Goal: Ask a question: Seek information or help from site administrators or community

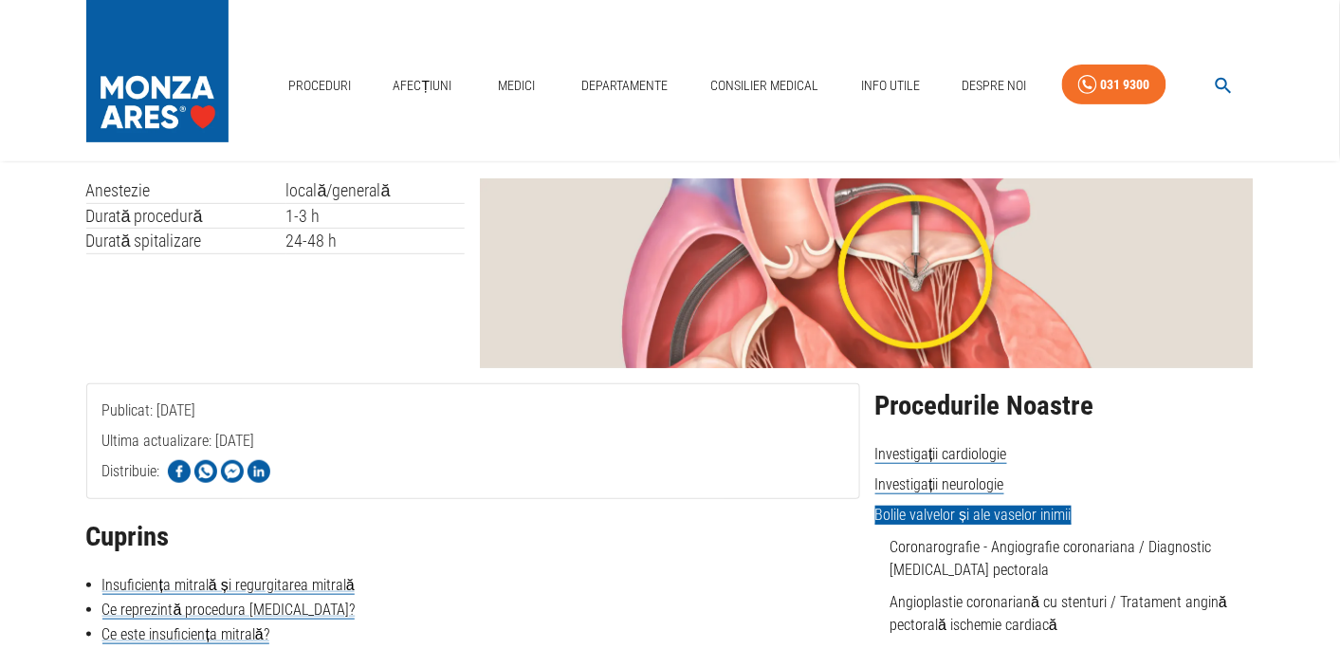
scroll to position [399, 0]
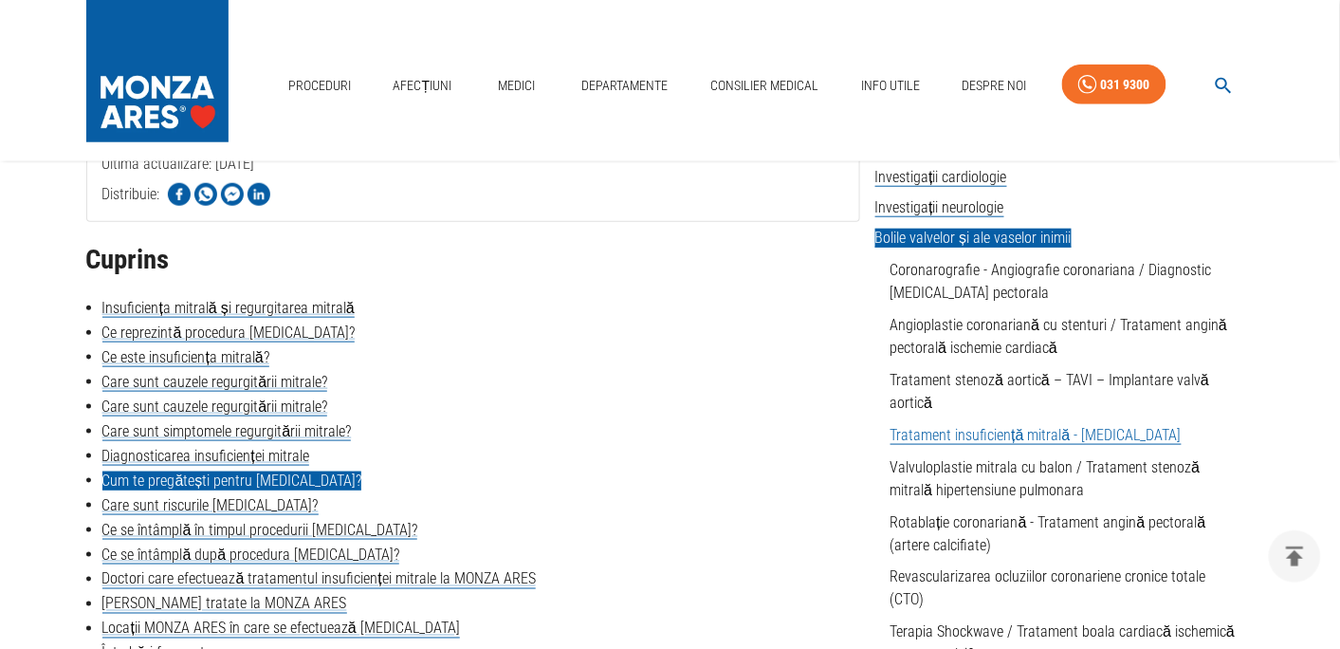
click at [201, 484] on link "Cum te pregătești pentru [MEDICAL_DATA]?" at bounding box center [232, 480] width 260 height 19
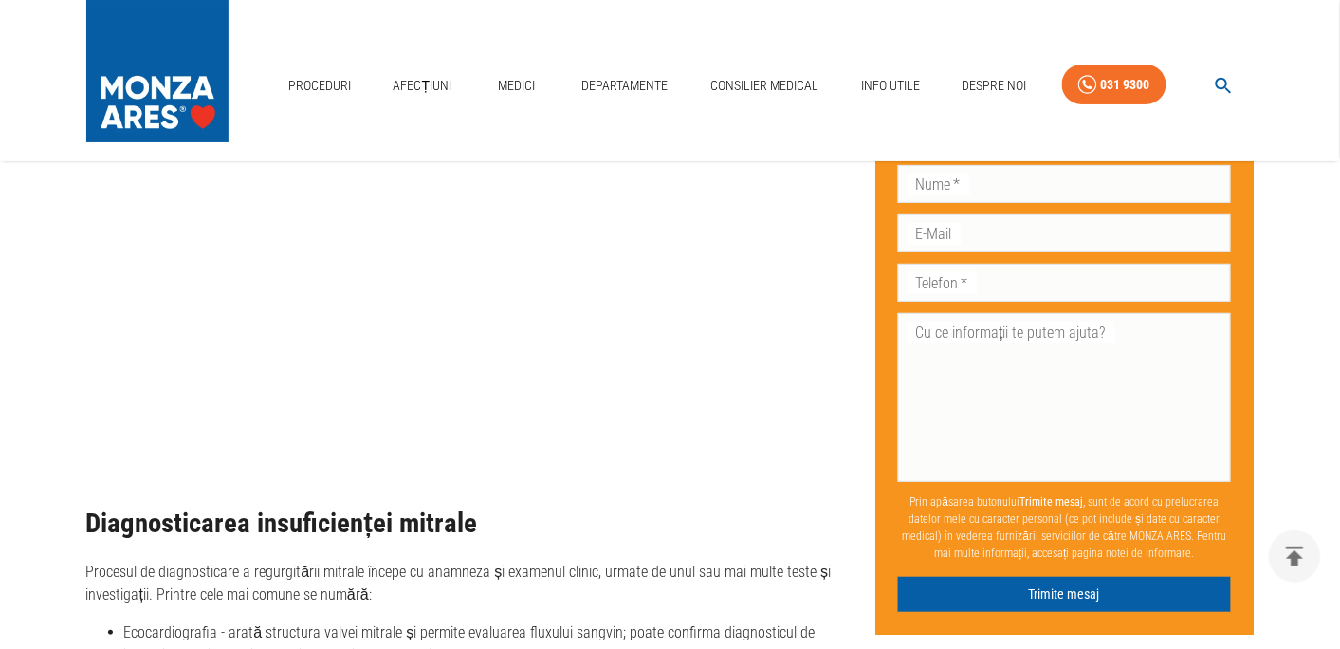
scroll to position [4025, 0]
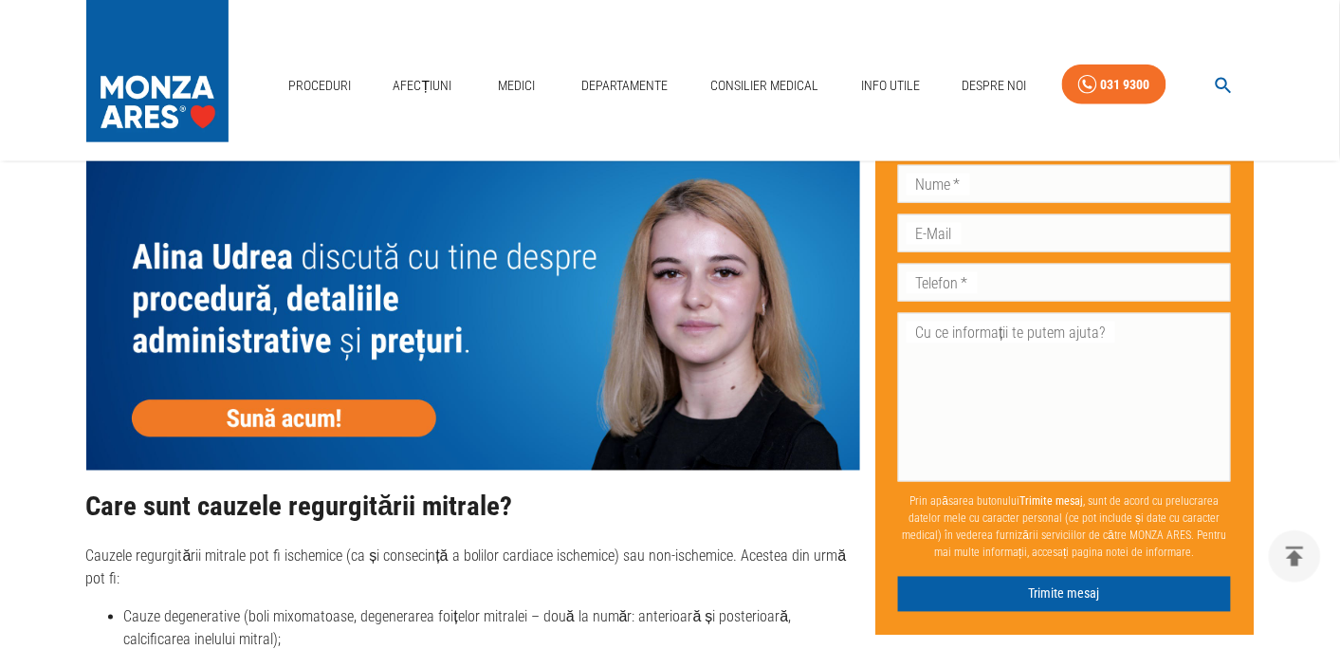
click at [320, 419] on img at bounding box center [473, 314] width 774 height 309
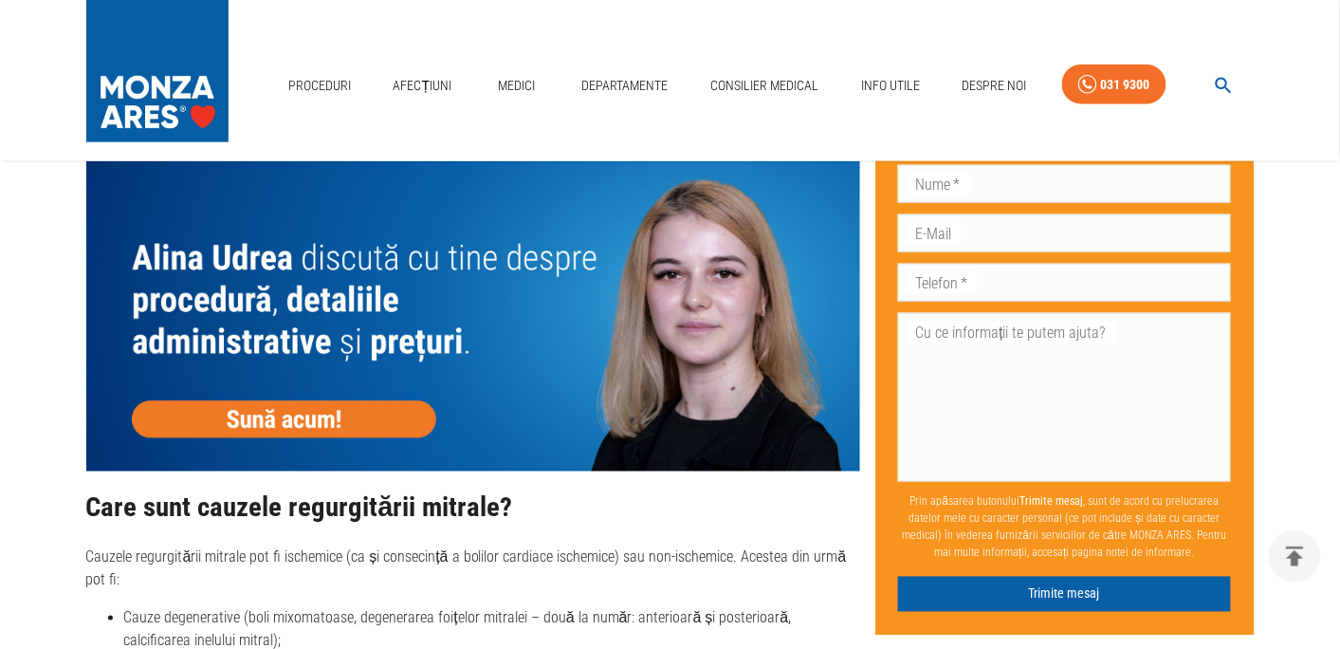
scroll to position [2496, 0]
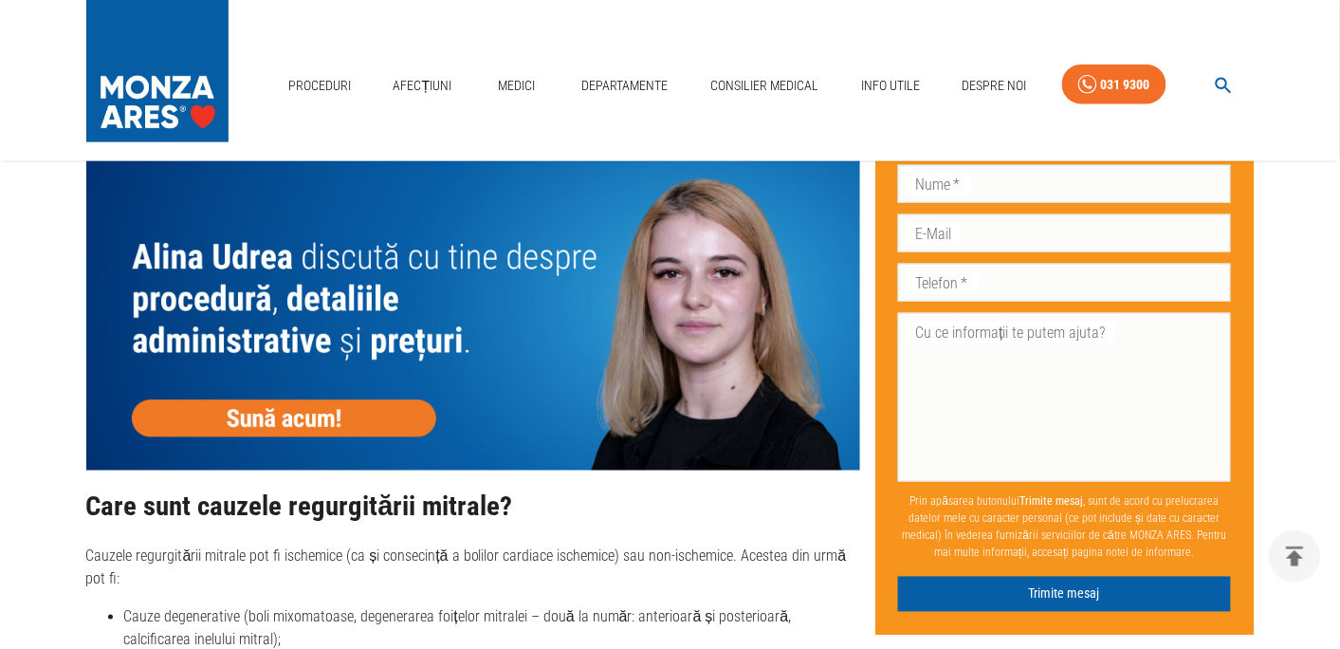
click at [300, 412] on img at bounding box center [473, 314] width 774 height 309
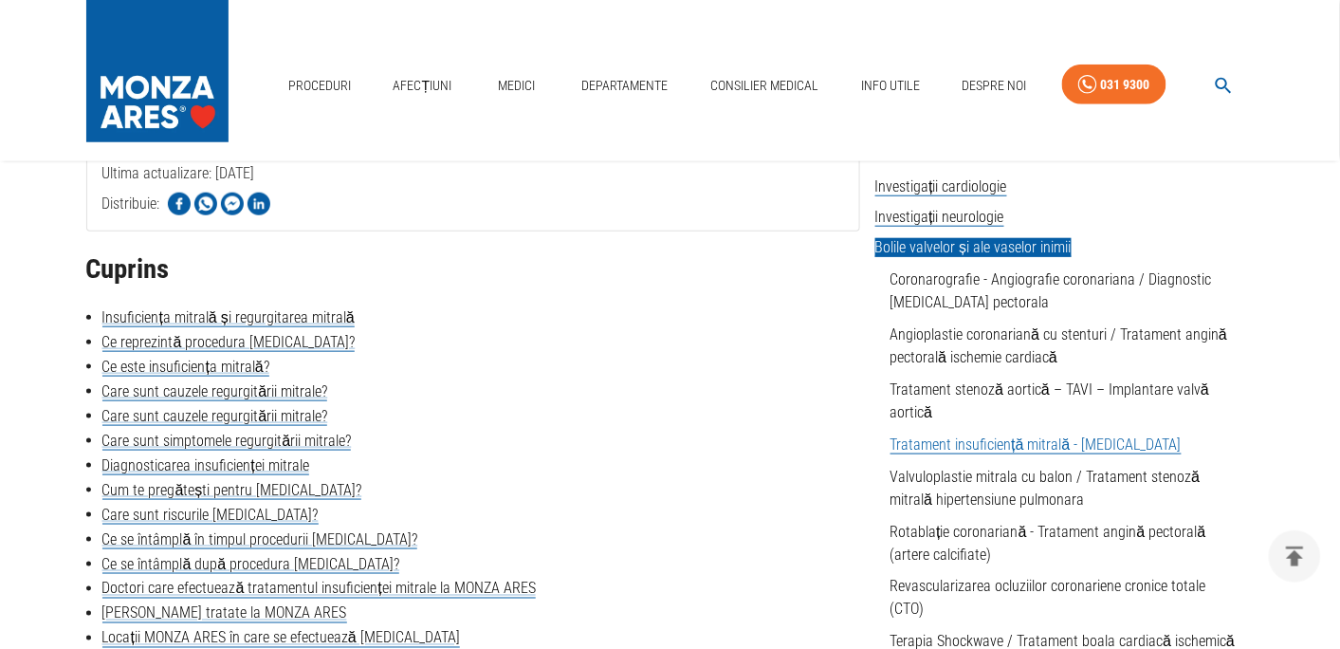
scroll to position [399, 0]
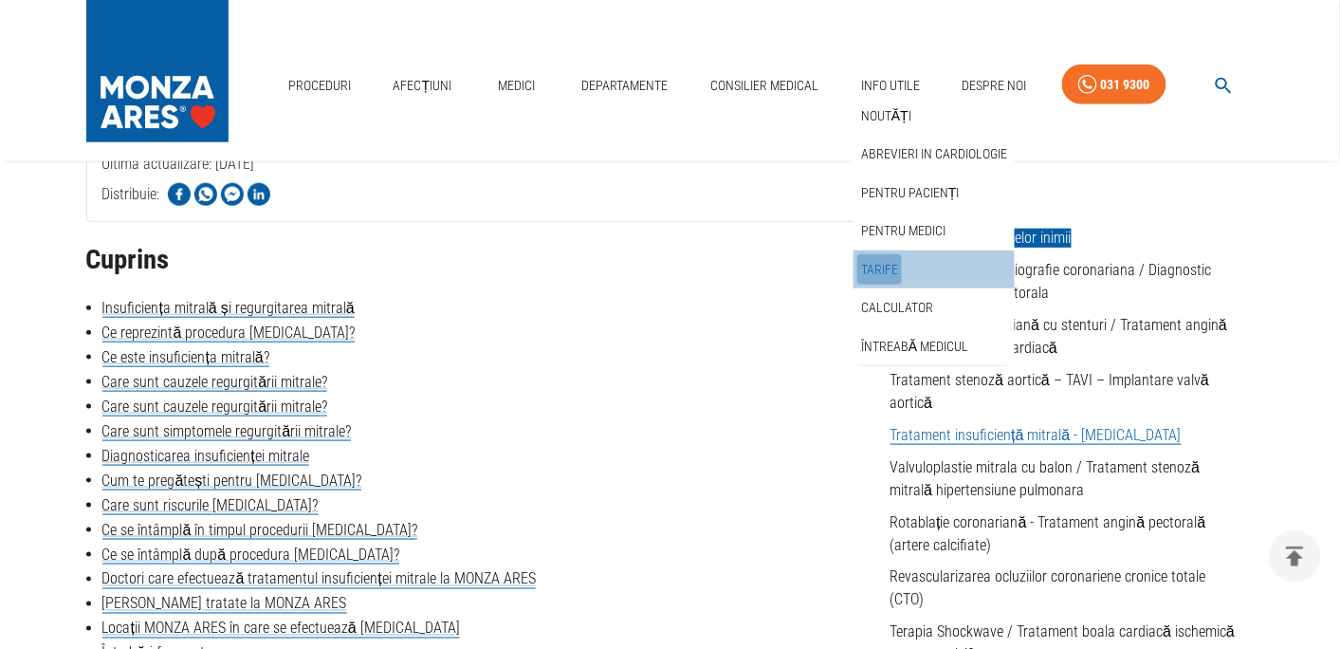
click at [877, 271] on link "Tarife" at bounding box center [880, 269] width 45 height 31
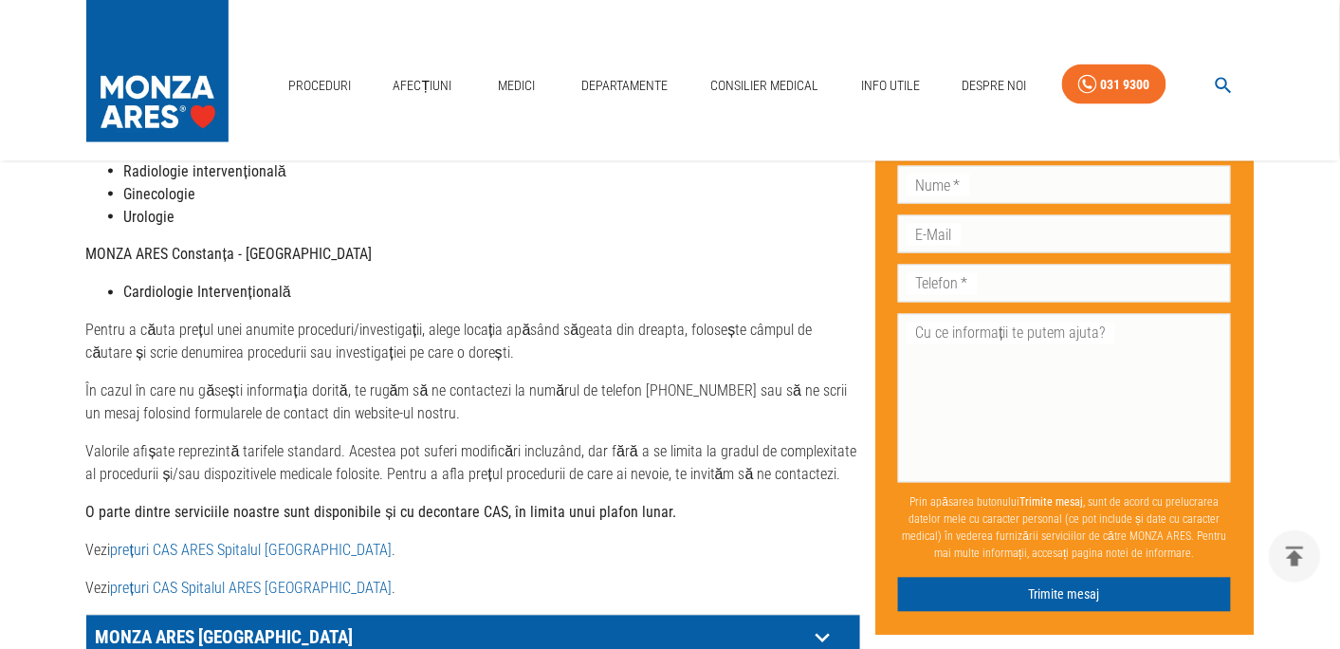
scroll to position [698, 0]
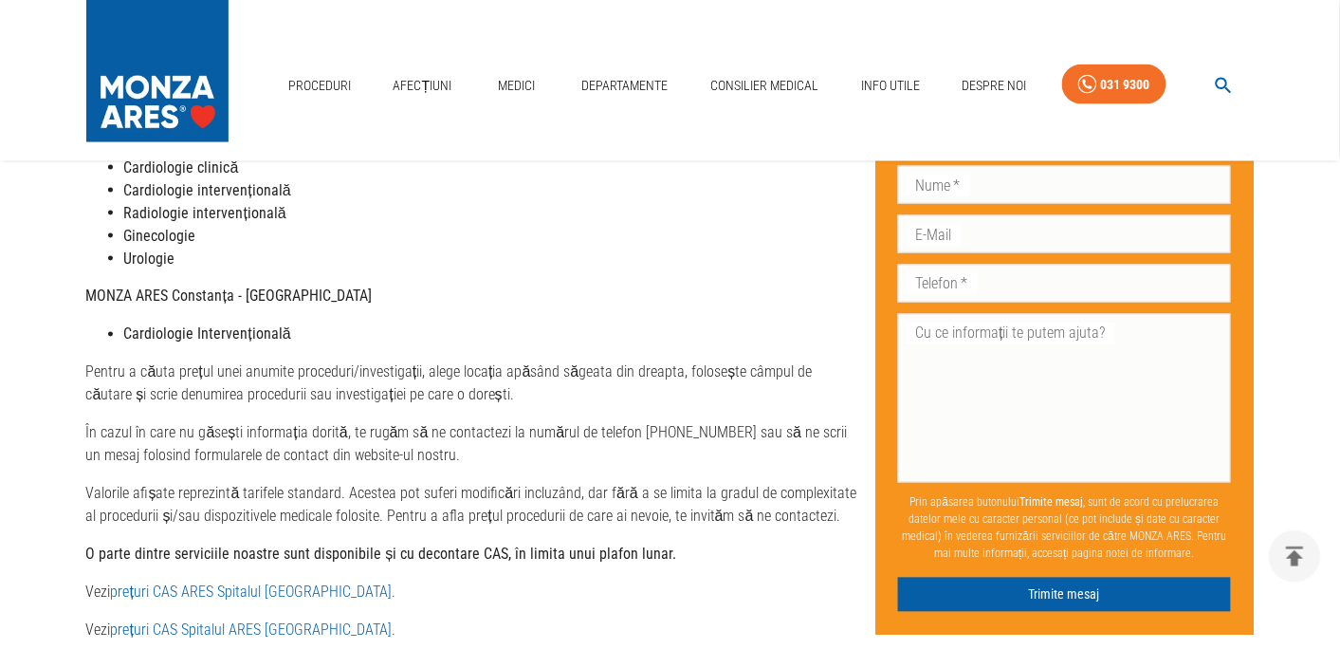
click at [223, 621] on link "prețuri CAS Spitalul ARES Cluj- Napoca" at bounding box center [251, 630] width 281 height 18
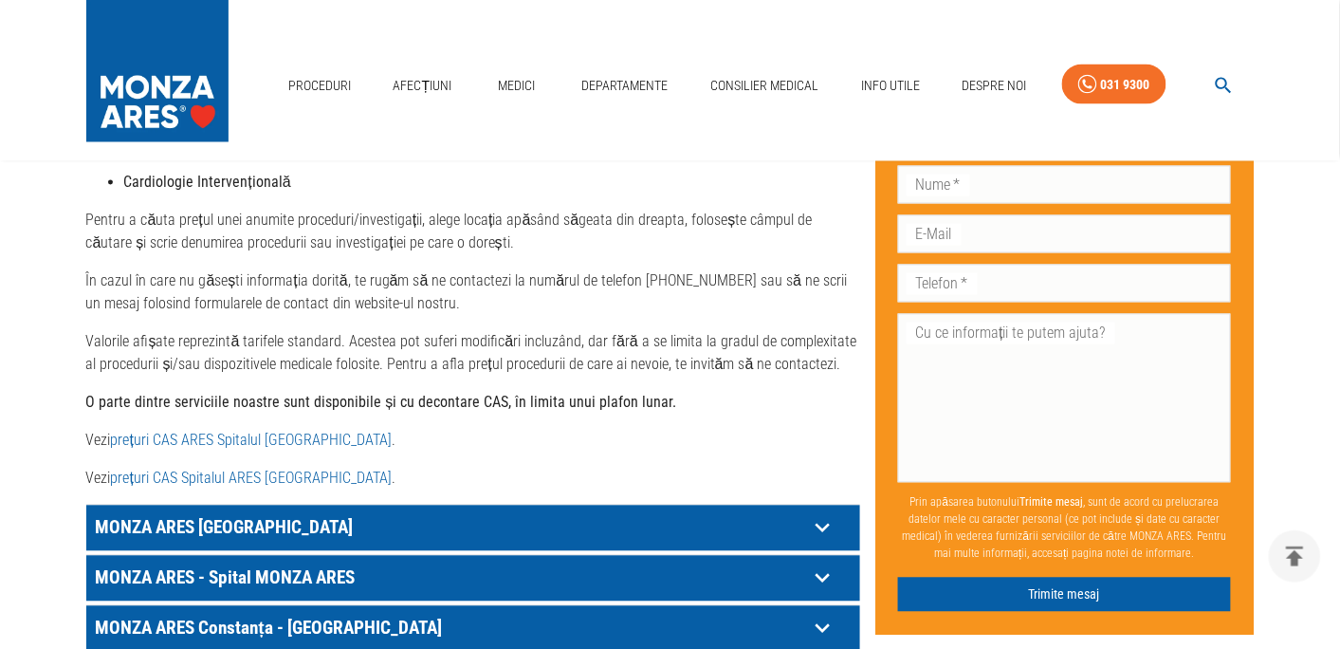
scroll to position [898, 0]
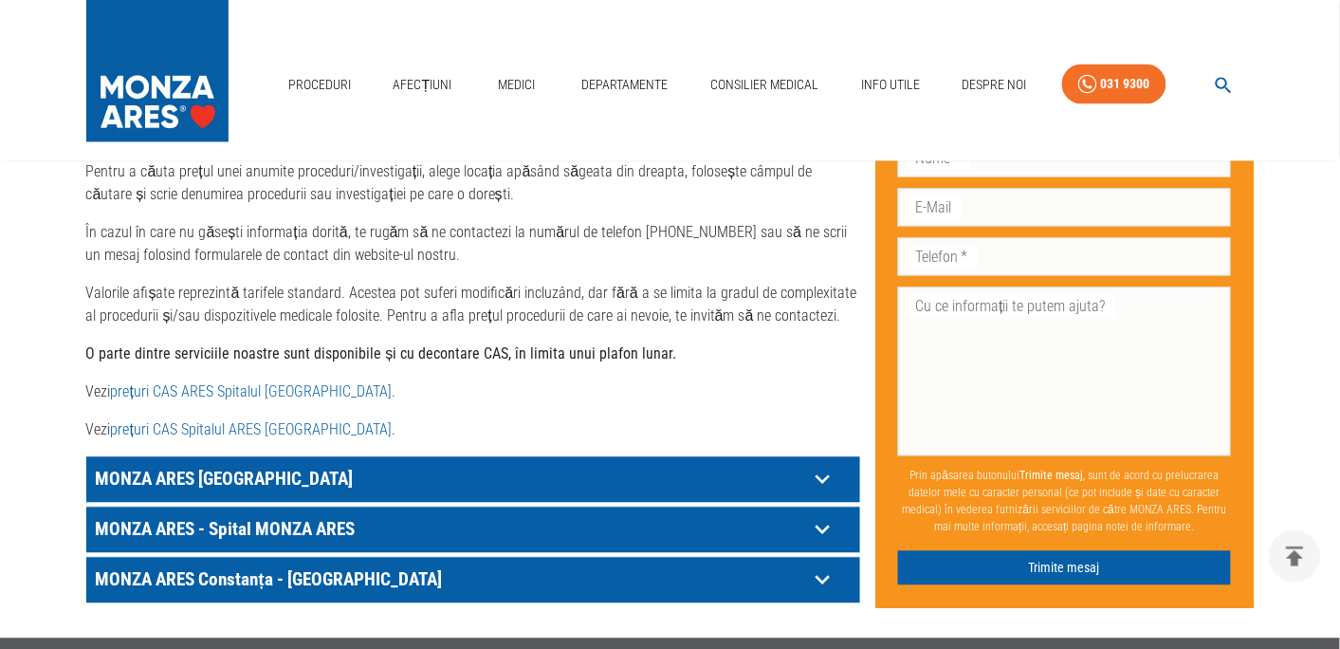
click at [822, 494] on icon at bounding box center [822, 479] width 29 height 29
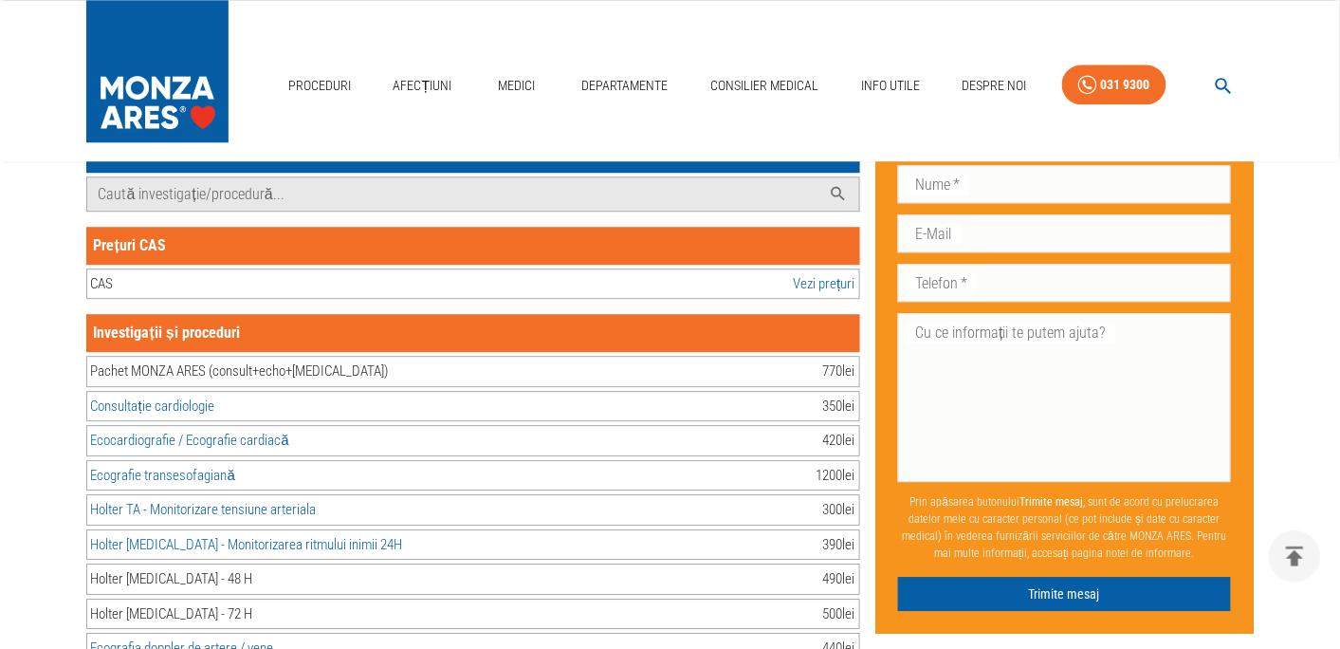
scroll to position [1098, 0]
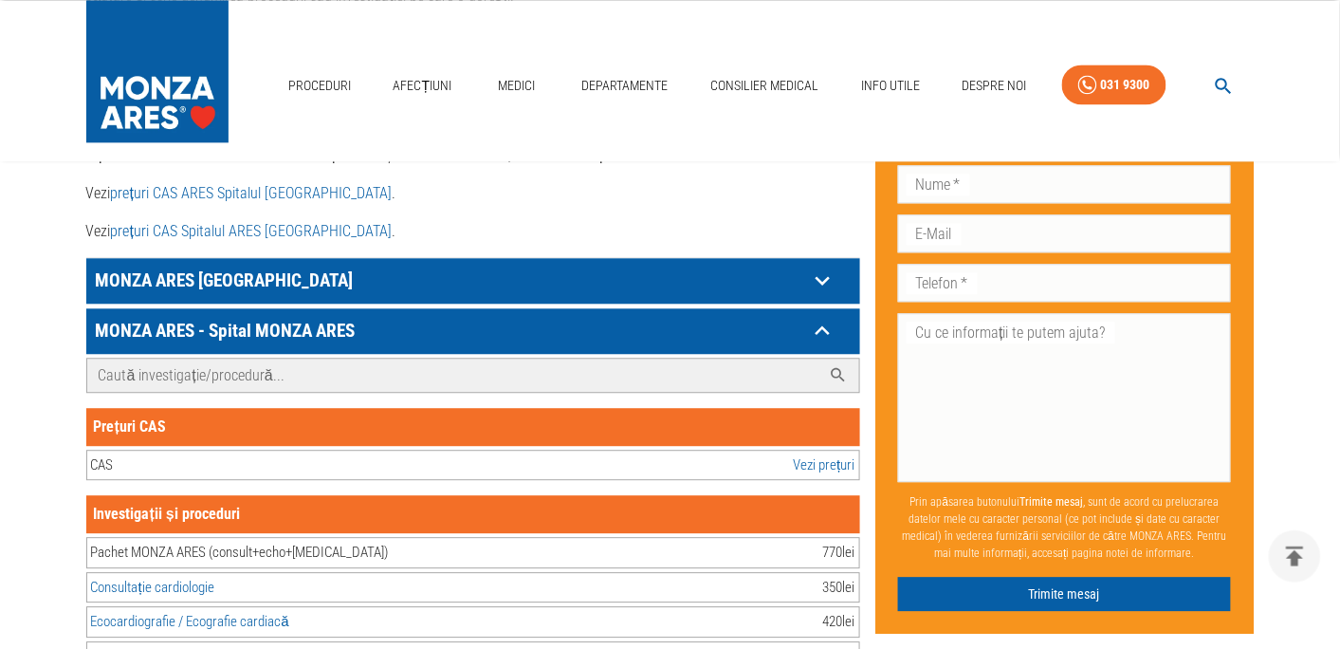
click at [287, 359] on input "Caută investigație/procedură..." at bounding box center [454, 375] width 734 height 33
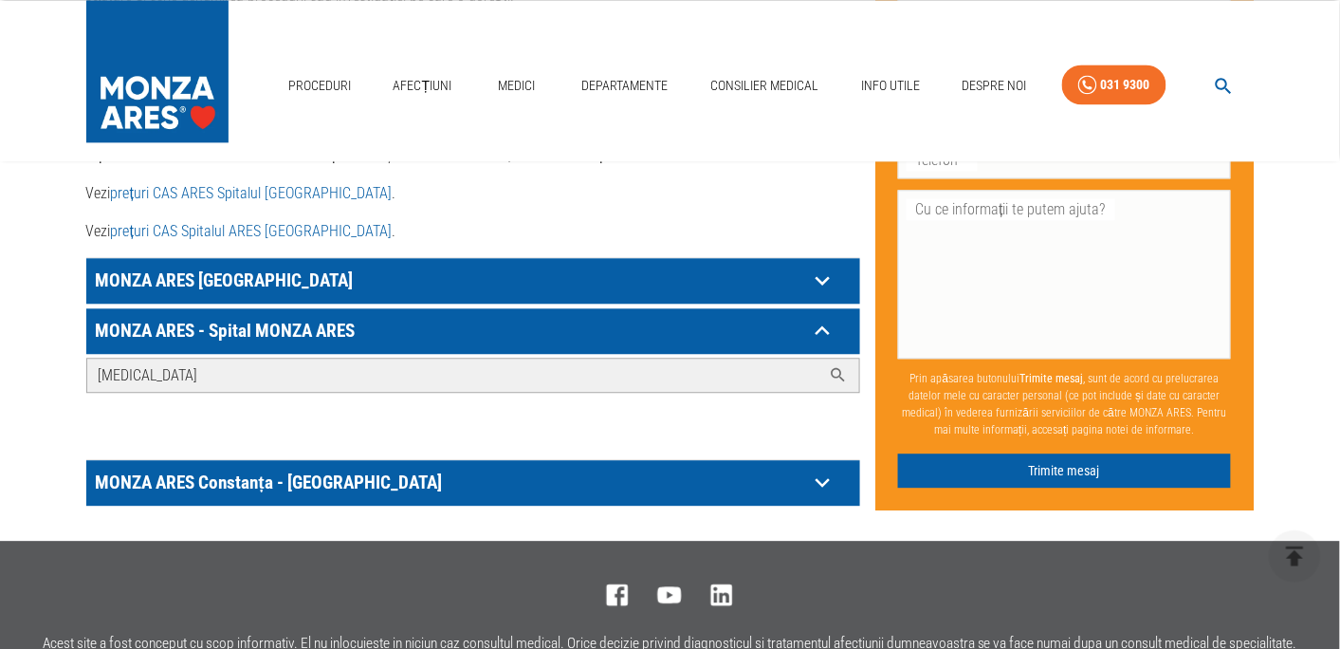
type input "mitraclip"
click at [839, 368] on icon at bounding box center [838, 375] width 14 height 14
click at [702, 359] on input "mitraclip" at bounding box center [454, 375] width 734 height 33
click at [817, 316] on icon at bounding box center [822, 330] width 29 height 29
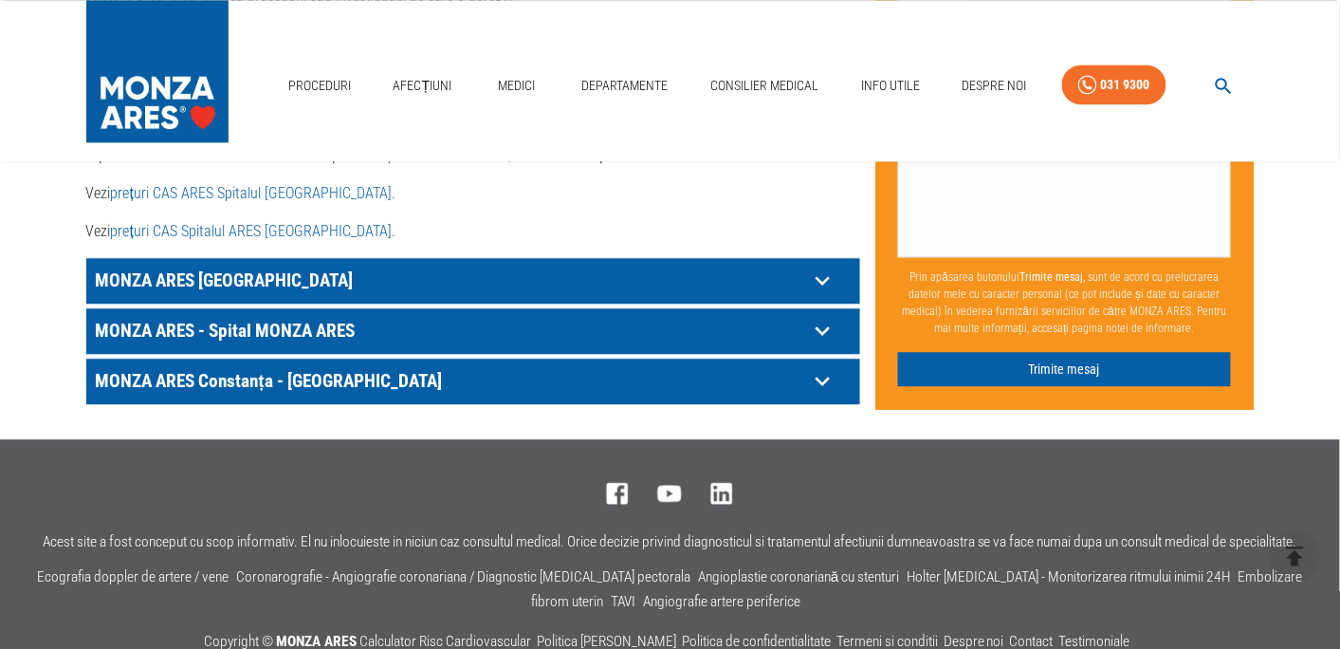
click at [817, 286] on icon at bounding box center [822, 280] width 14 height 9
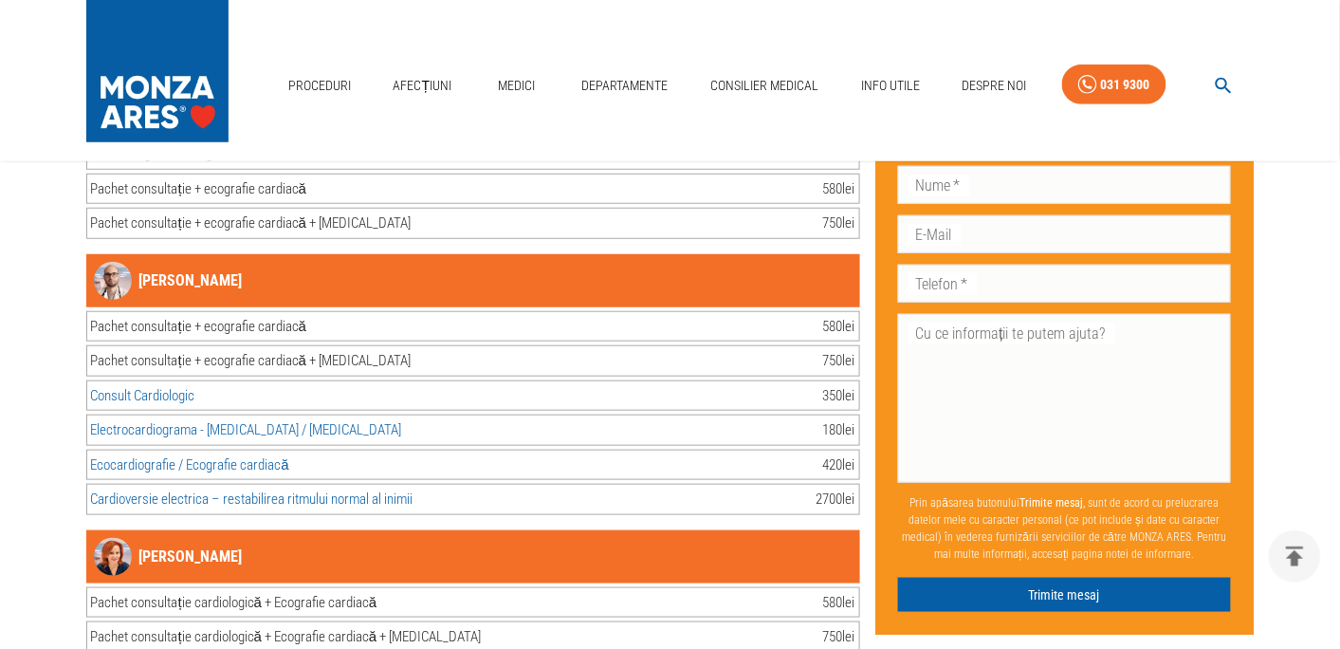
scroll to position [9685, 0]
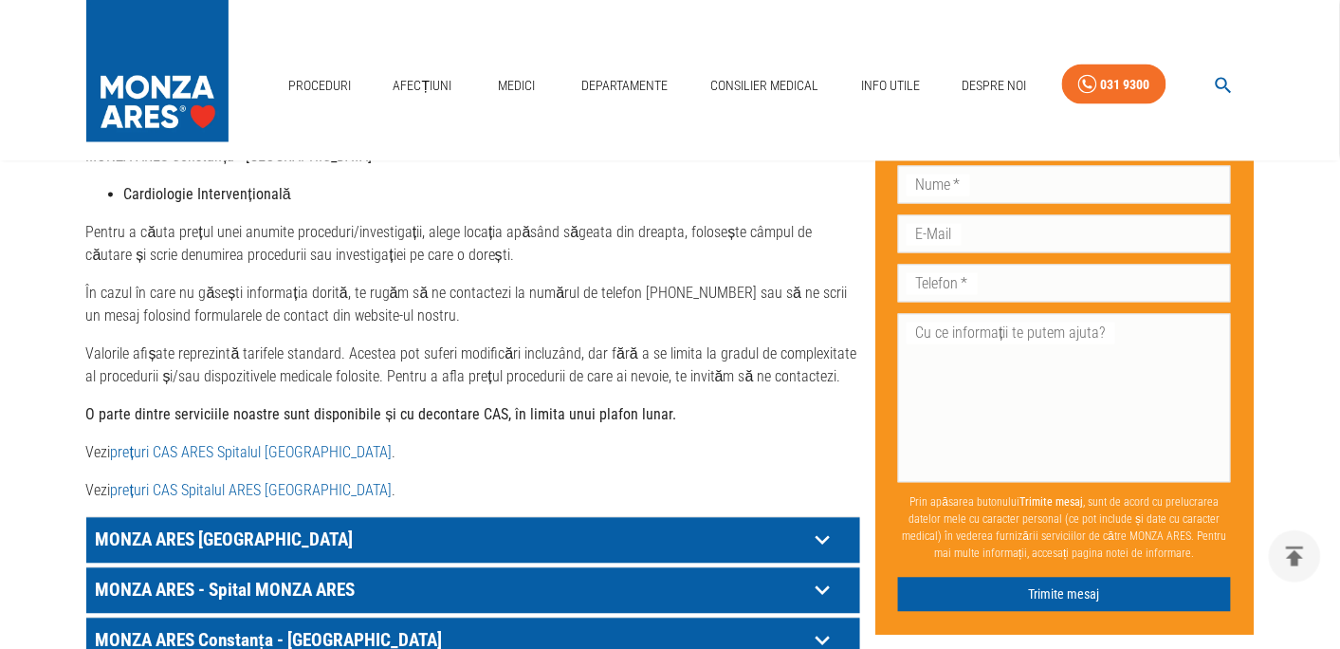
scroll to position [937, 0]
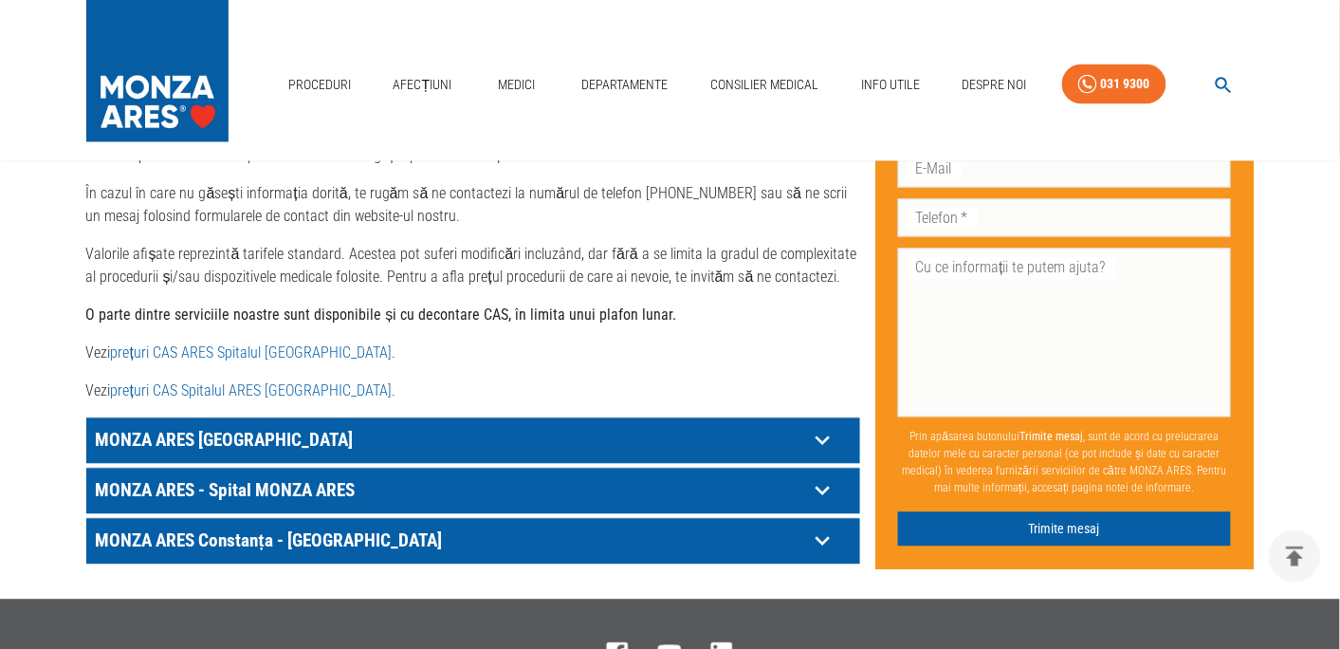
click at [688, 455] on p "MONZA ARES Constanța - HEKA Hospital" at bounding box center [449, 440] width 717 height 29
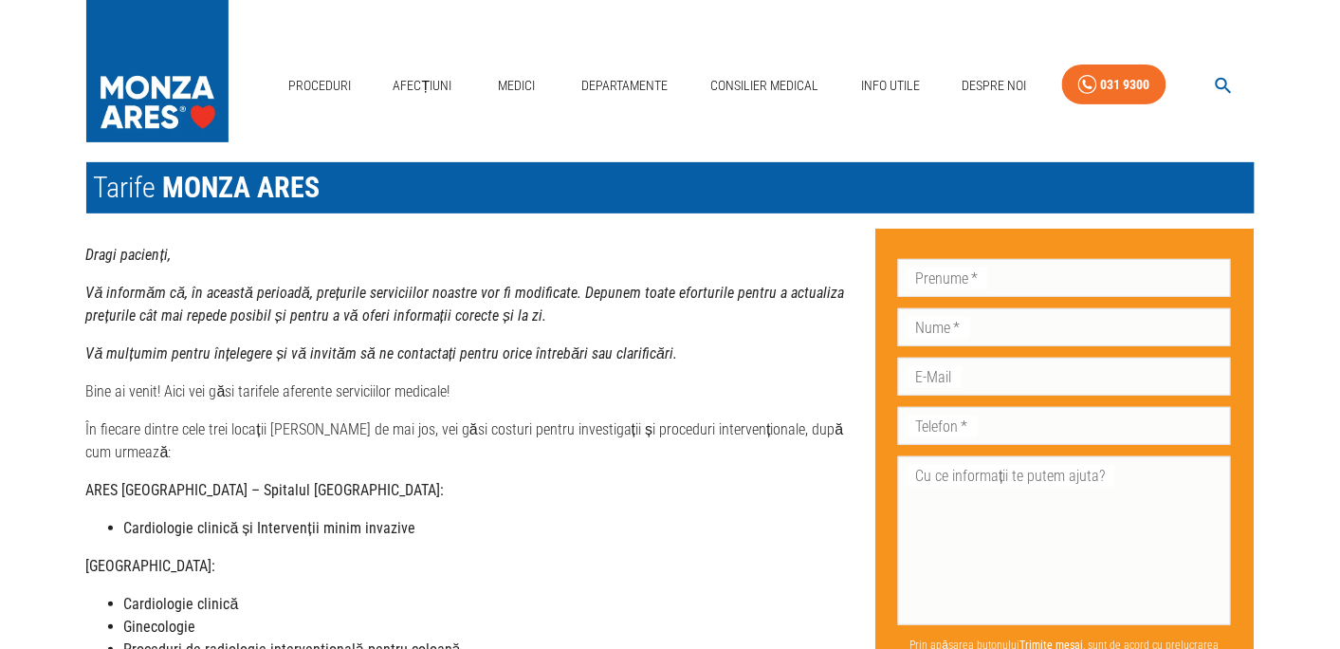
scroll to position [0, 0]
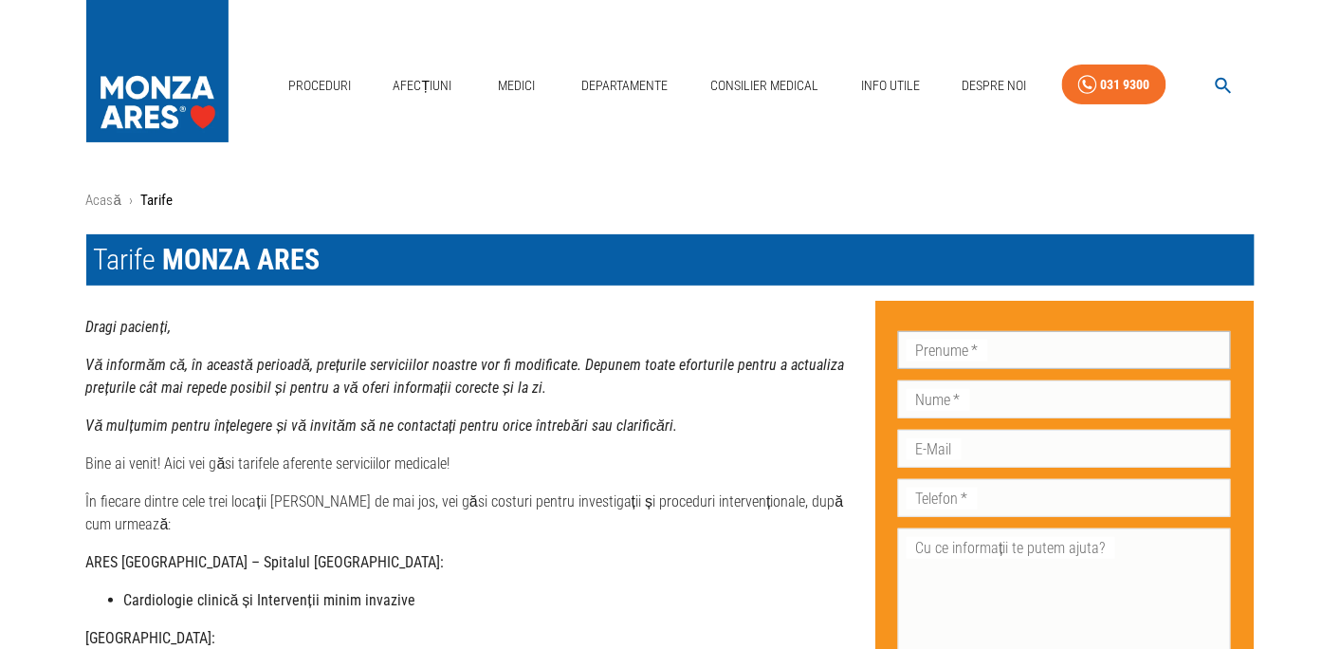
click at [939, 350] on input "Prenume   *" at bounding box center [1065, 350] width 334 height 38
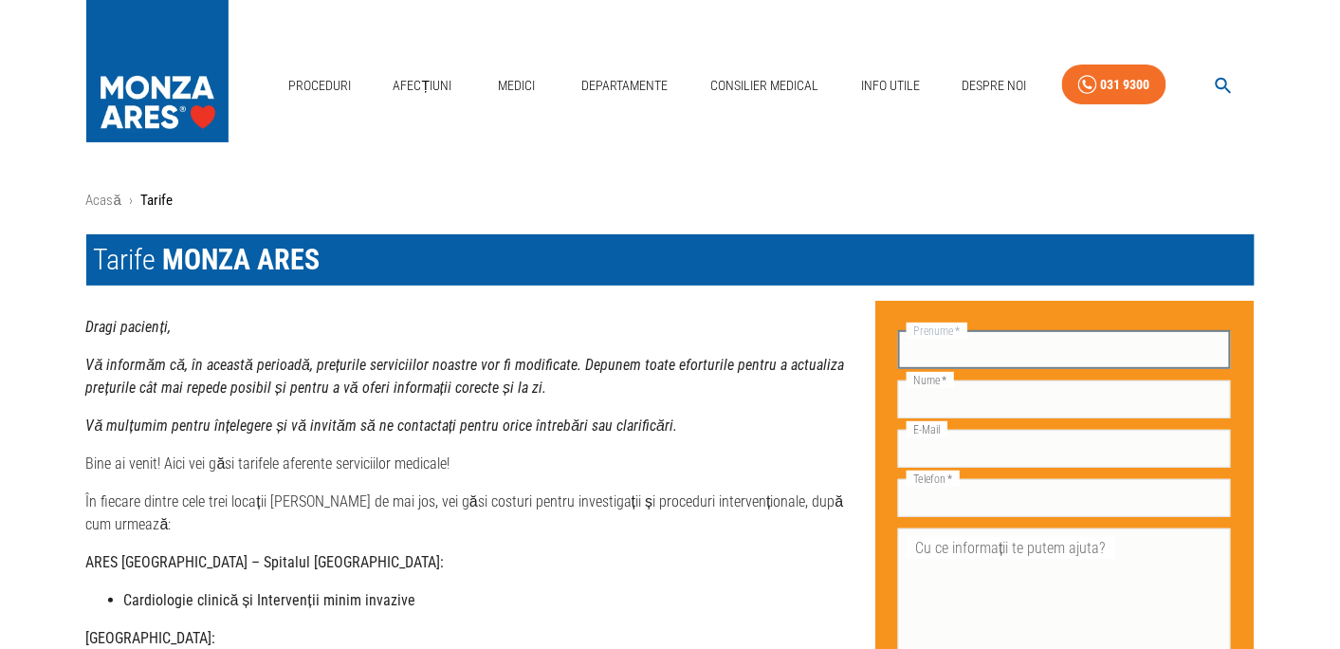
type input "Ratiu"
type input "Lavinia"
type input "dora_ratiu@yahoo.com"
type input "0748025132"
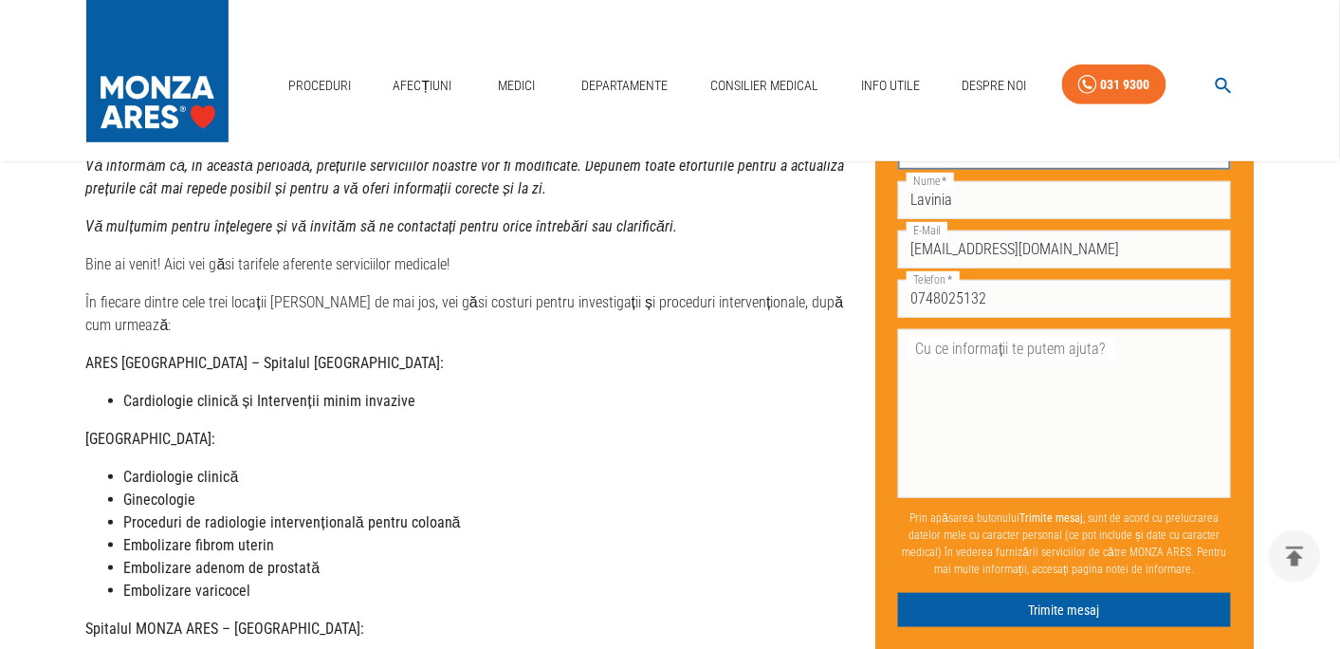
click at [989, 347] on textarea "Cu ce informații te putem ajuta?" at bounding box center [1065, 413] width 307 height 153
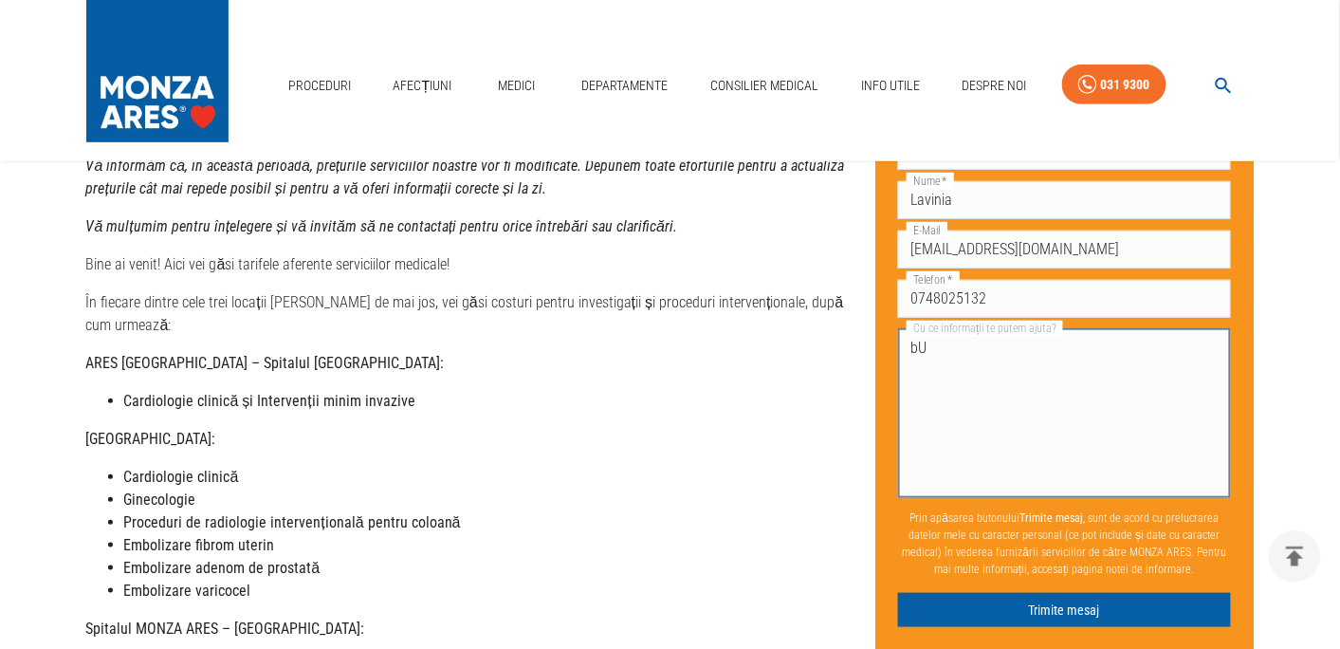
type textarea "b"
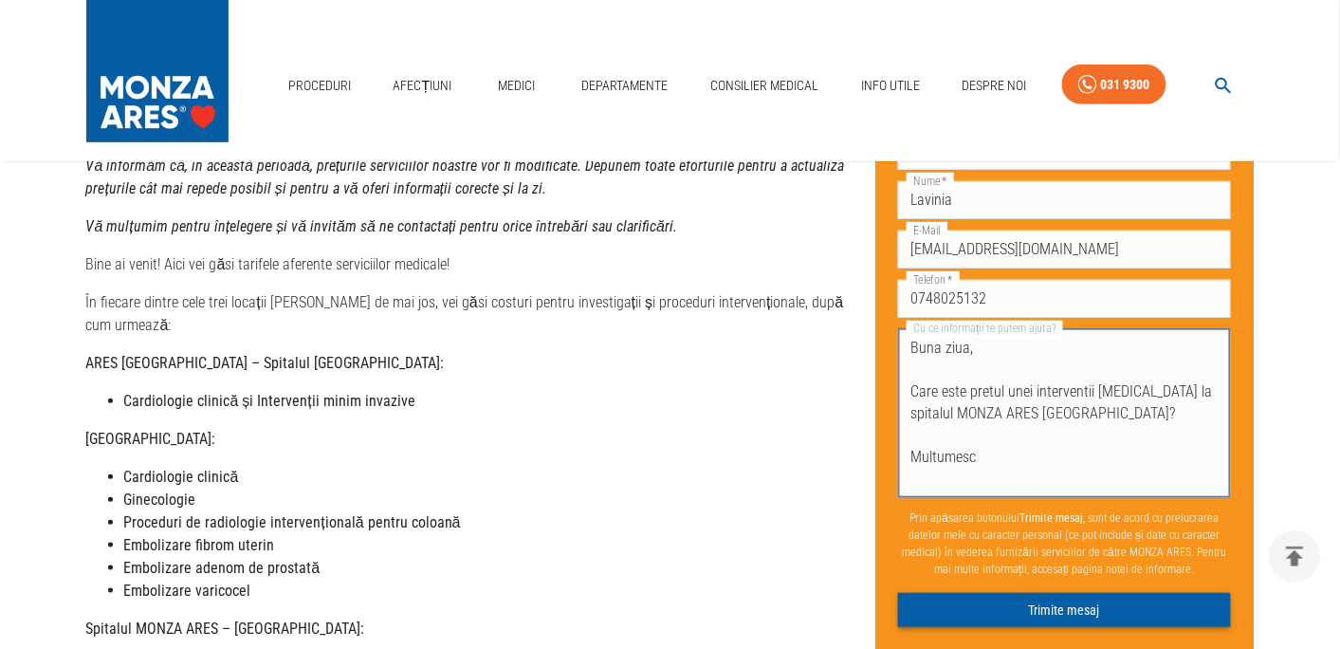
type textarea "Buna ziua, Care este pretul unei interventii Mitraclip la spitalul MONZA ARES C…"
click at [1091, 607] on button "Trimite mesaj" at bounding box center [1065, 610] width 334 height 35
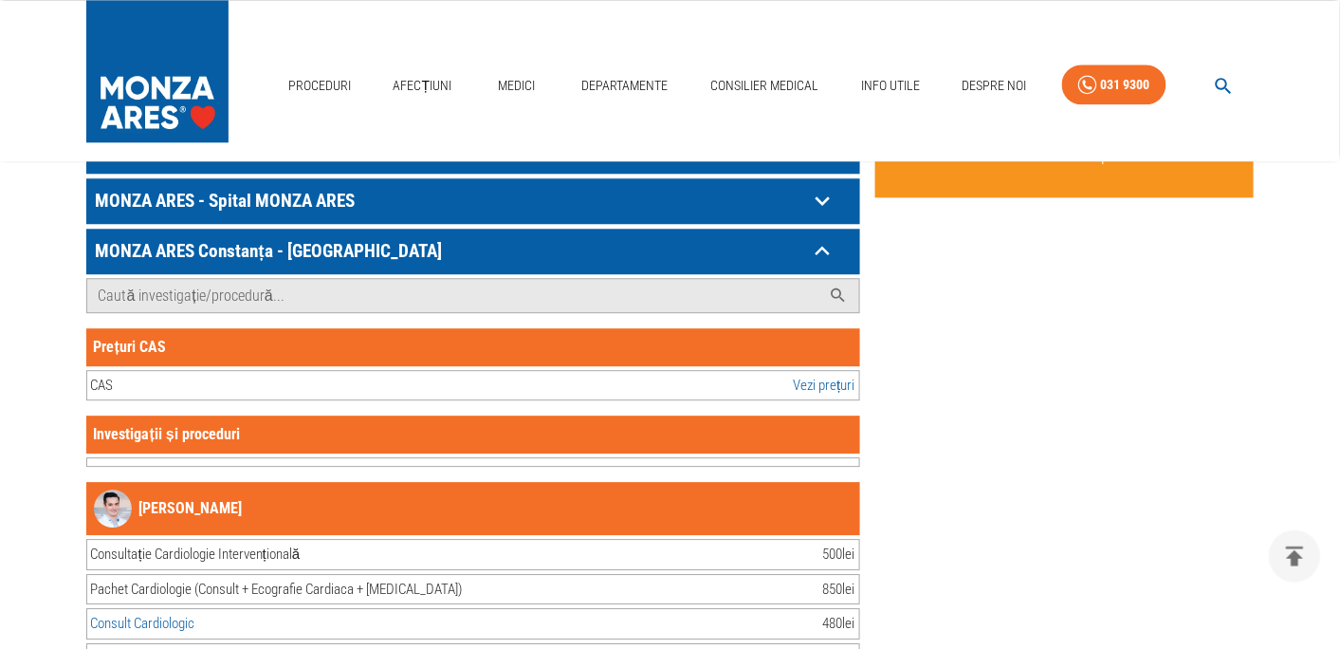
scroll to position [1198, 0]
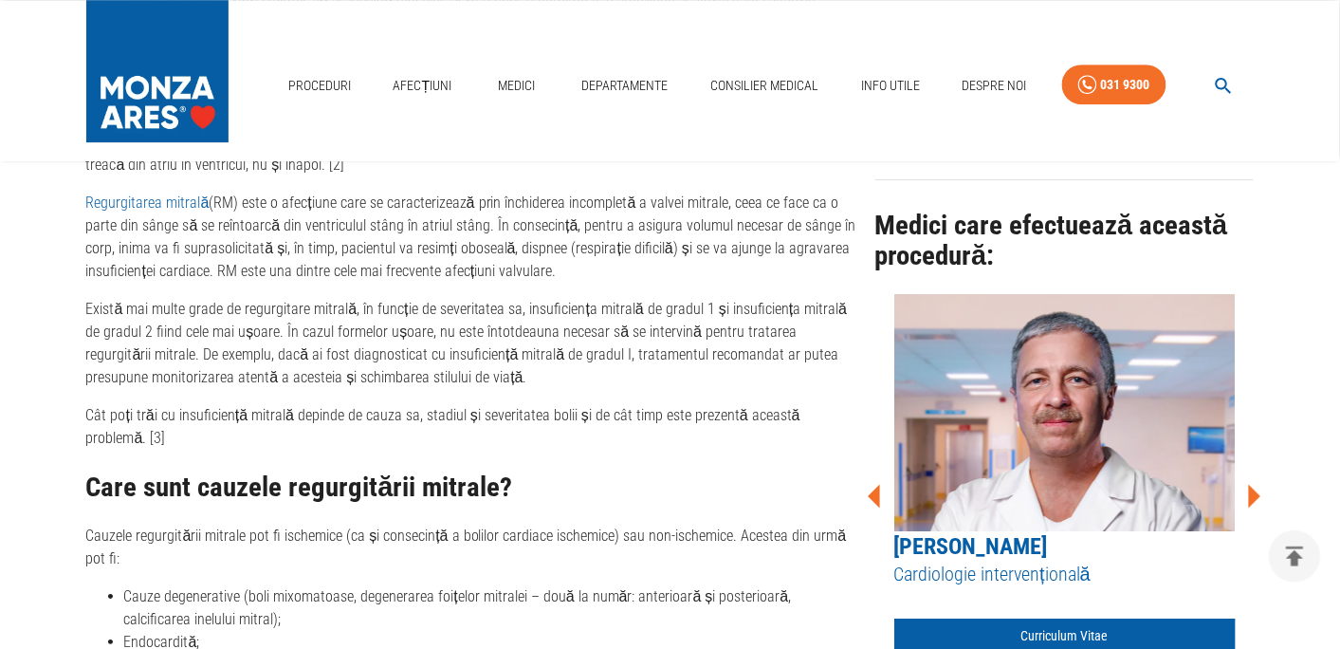
scroll to position [1597, 0]
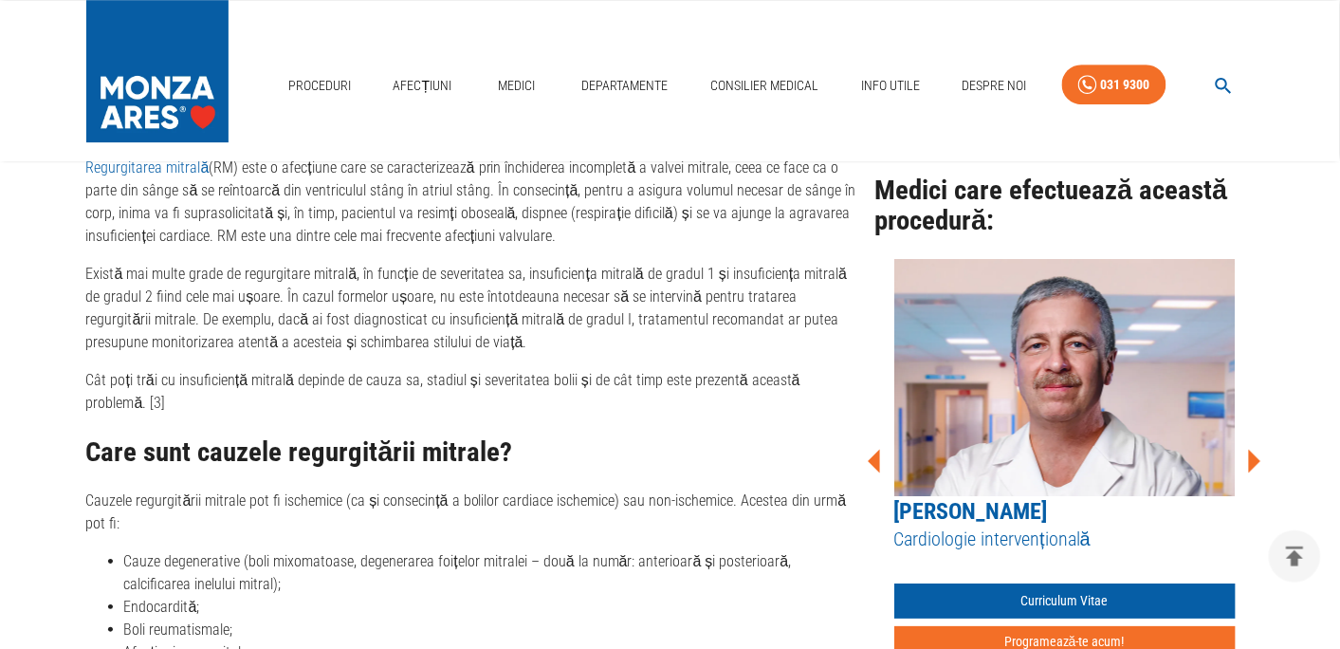
click at [1252, 453] on icon at bounding box center [1255, 461] width 12 height 24
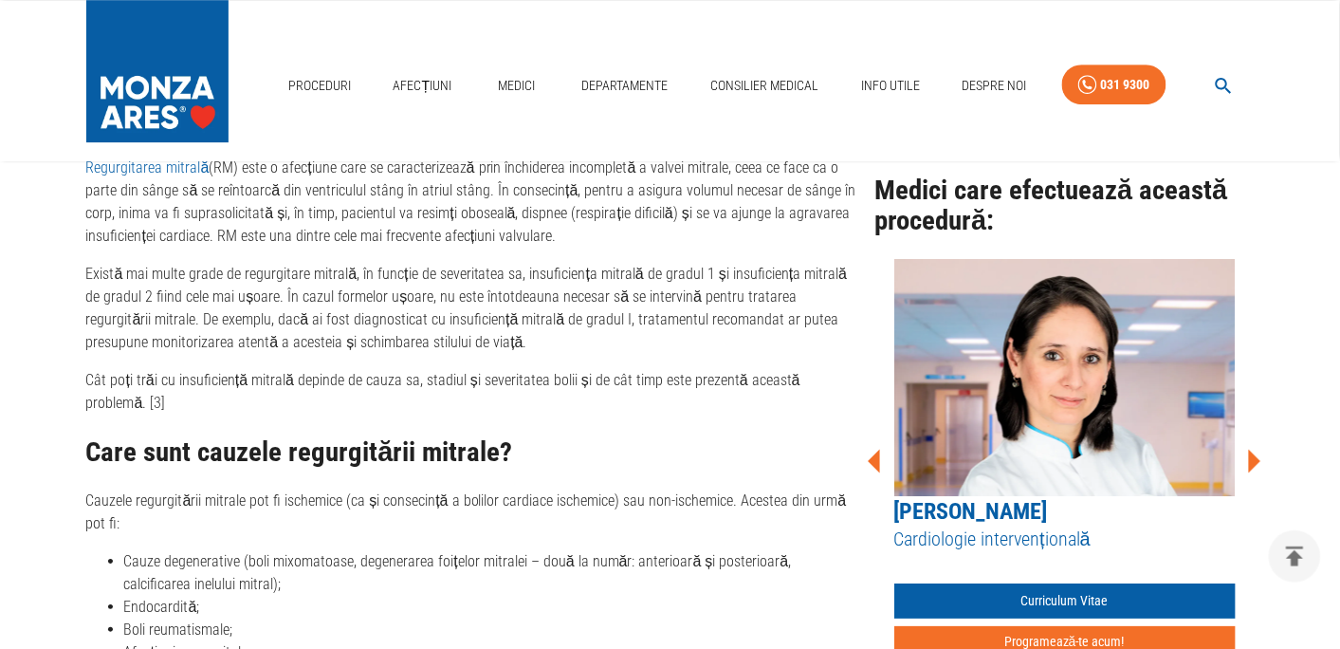
click at [1252, 453] on icon at bounding box center [1255, 461] width 12 height 24
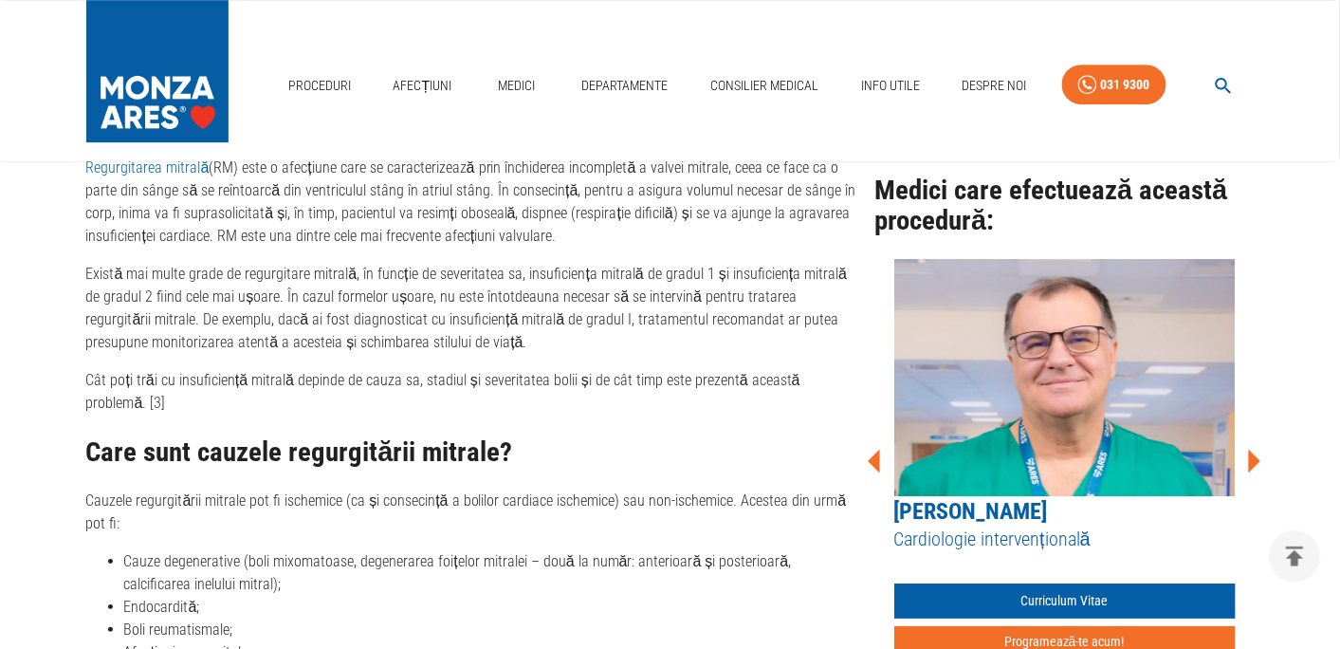
click at [875, 458] on icon at bounding box center [874, 461] width 12 height 24
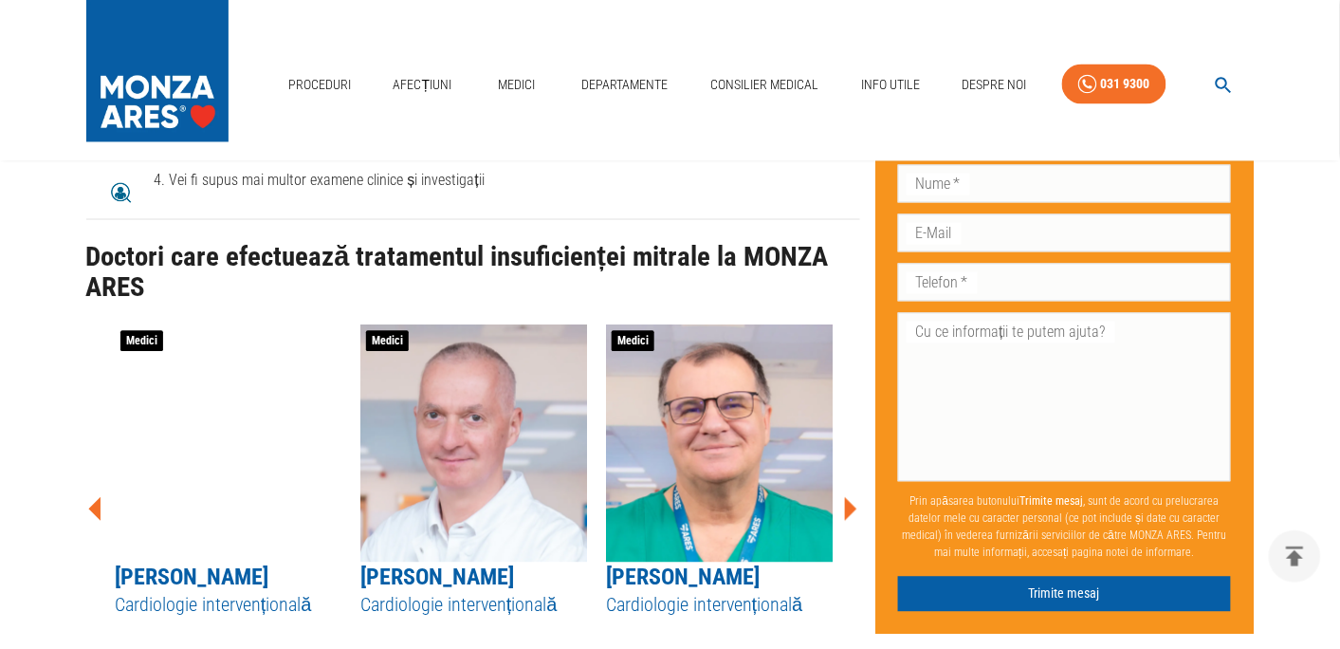
scroll to position [6789, 0]
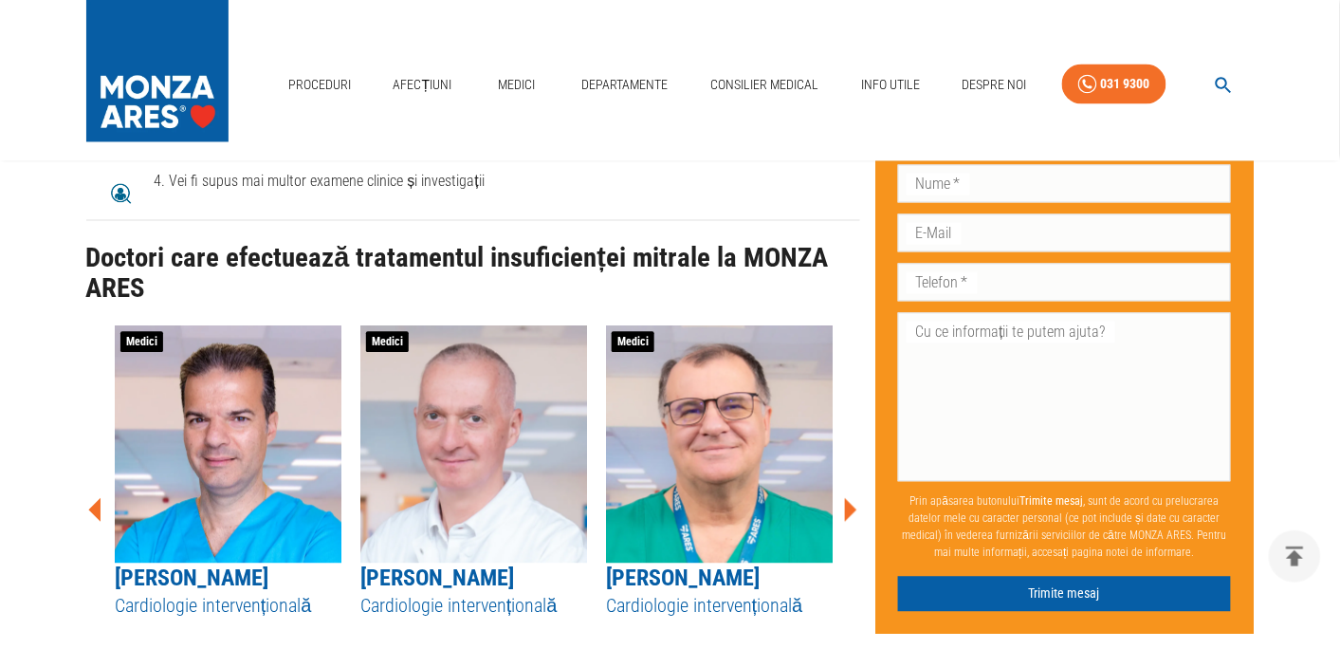
click at [729, 438] on img at bounding box center [719, 444] width 227 height 237
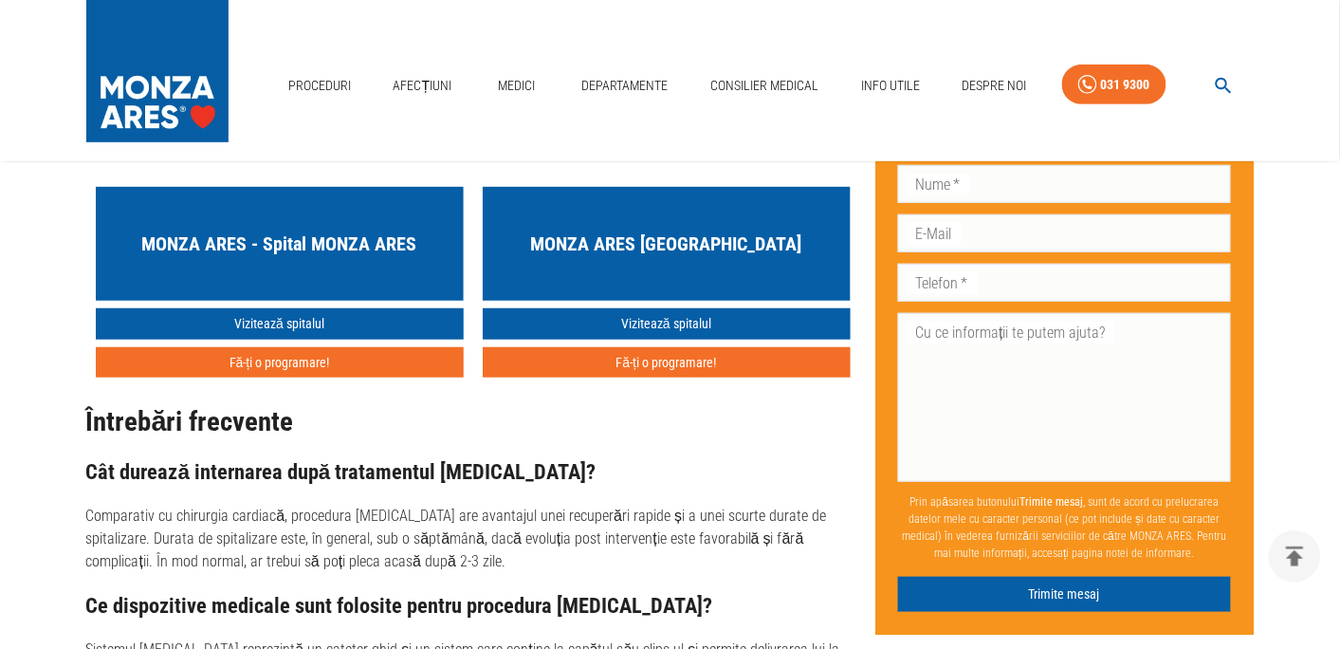
scroll to position [7788, 0]
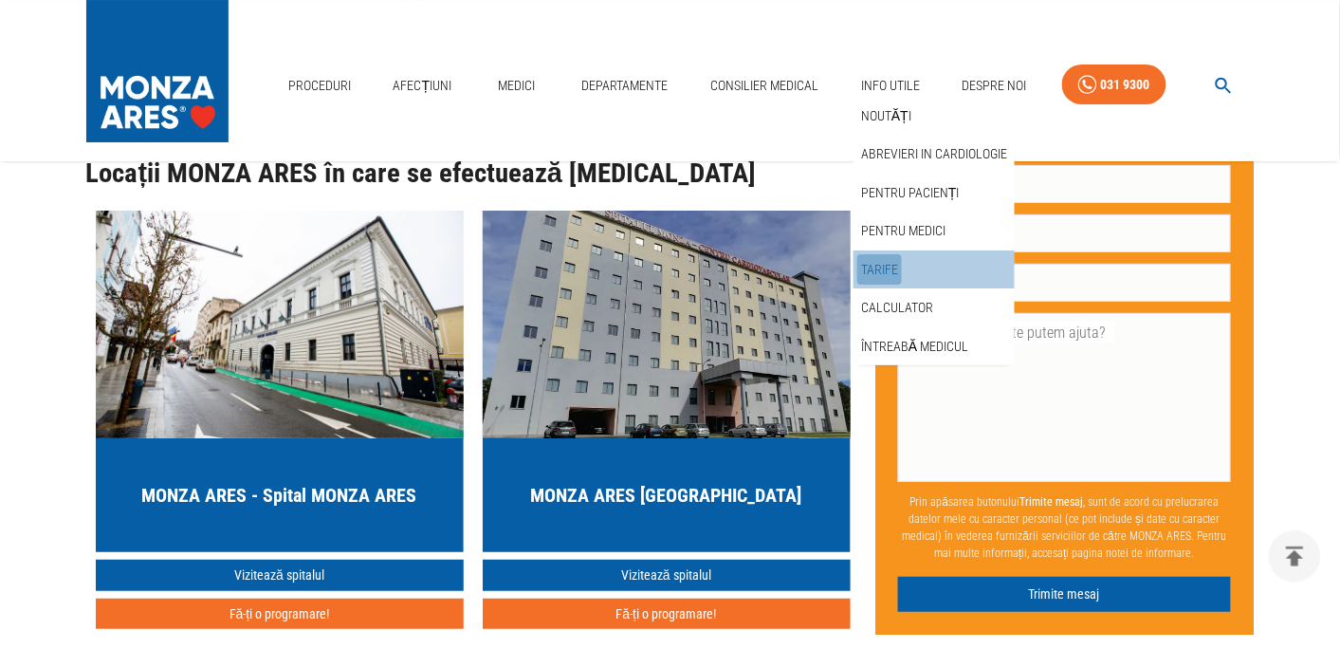
click at [880, 274] on link "Tarife" at bounding box center [880, 269] width 45 height 31
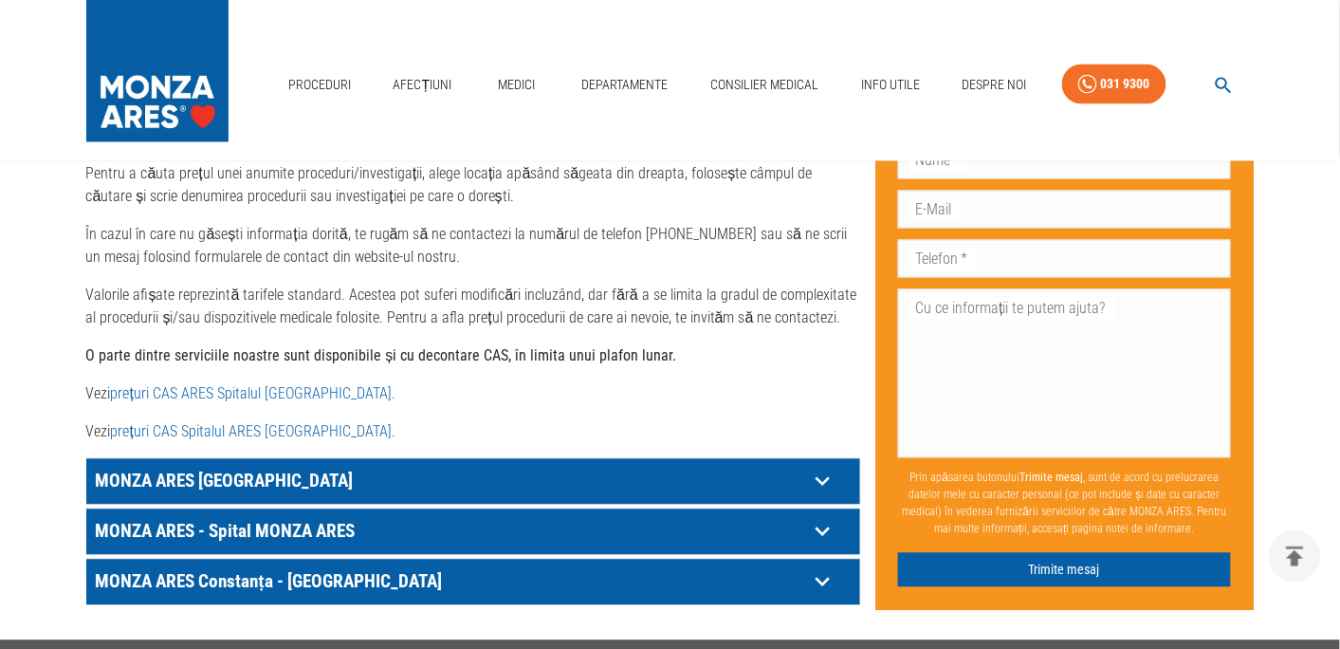
scroll to position [898, 0]
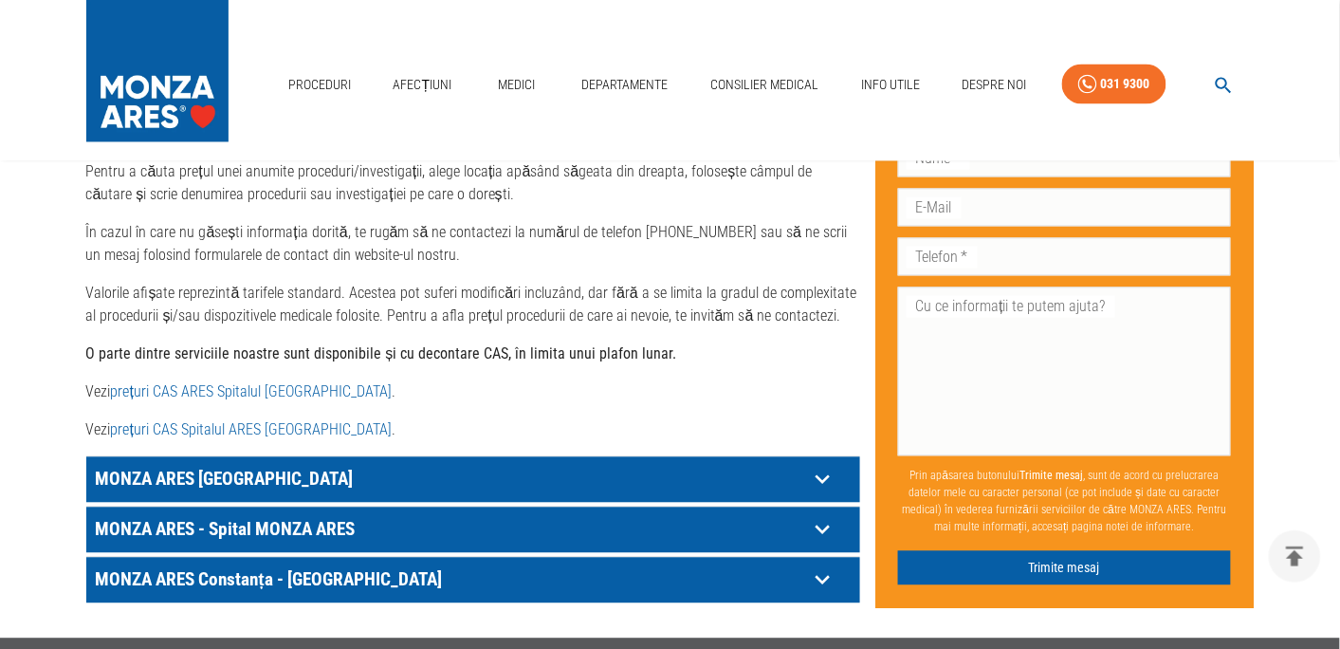
click at [186, 421] on link "prețuri CAS Spitalul ARES Cluj- Napoca" at bounding box center [251, 430] width 281 height 18
click at [526, 494] on p "MONZA ARES - Spital MONZA ARES" at bounding box center [449, 479] width 717 height 29
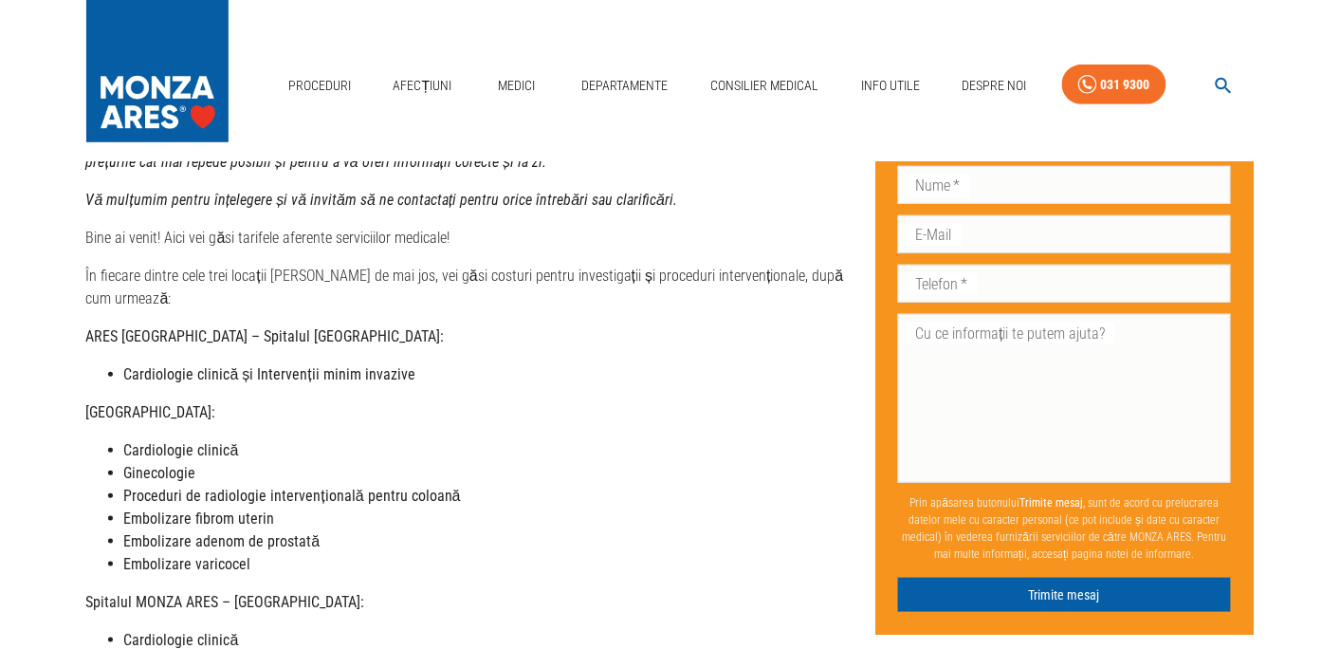
scroll to position [0, 0]
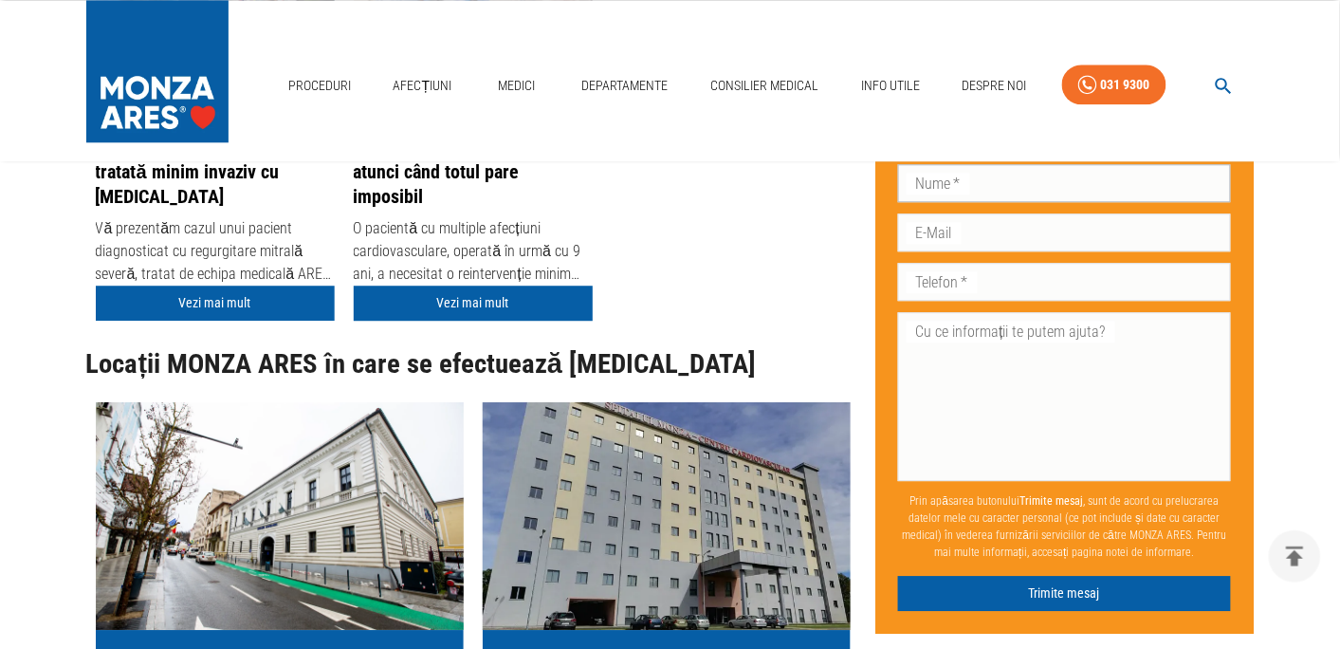
scroll to position [7089, 0]
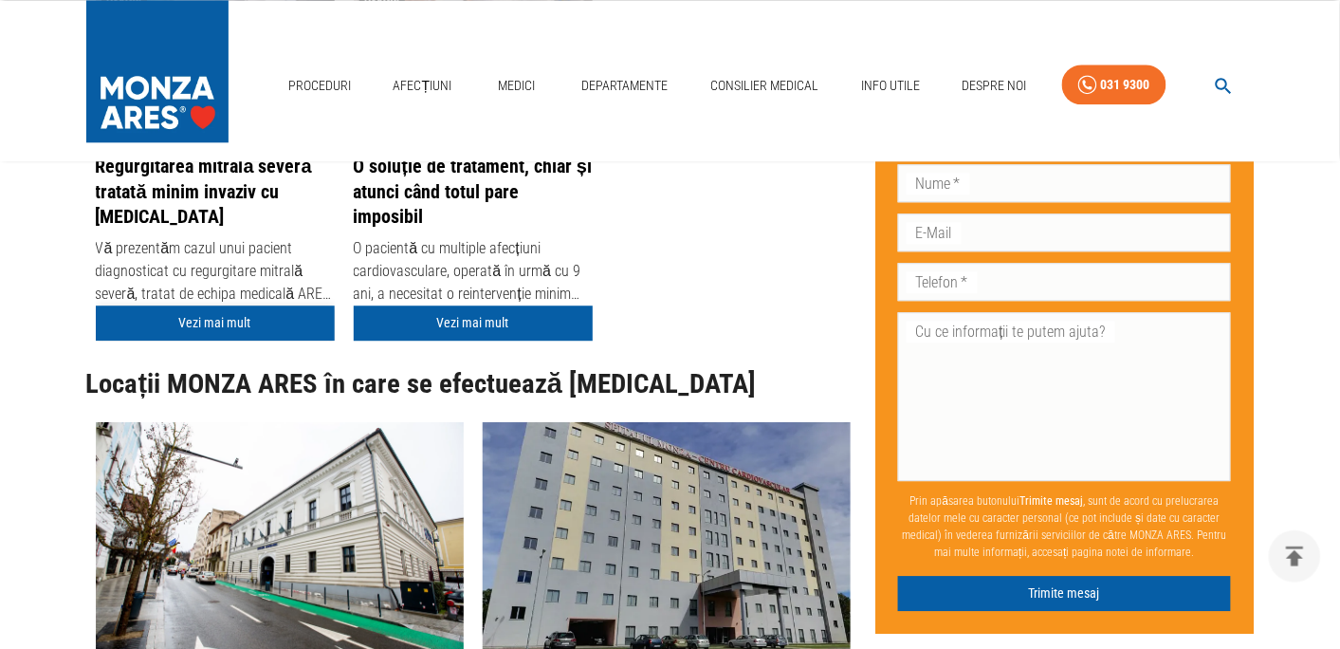
click at [198, 341] on link "Vezi mai mult" at bounding box center [215, 322] width 239 height 35
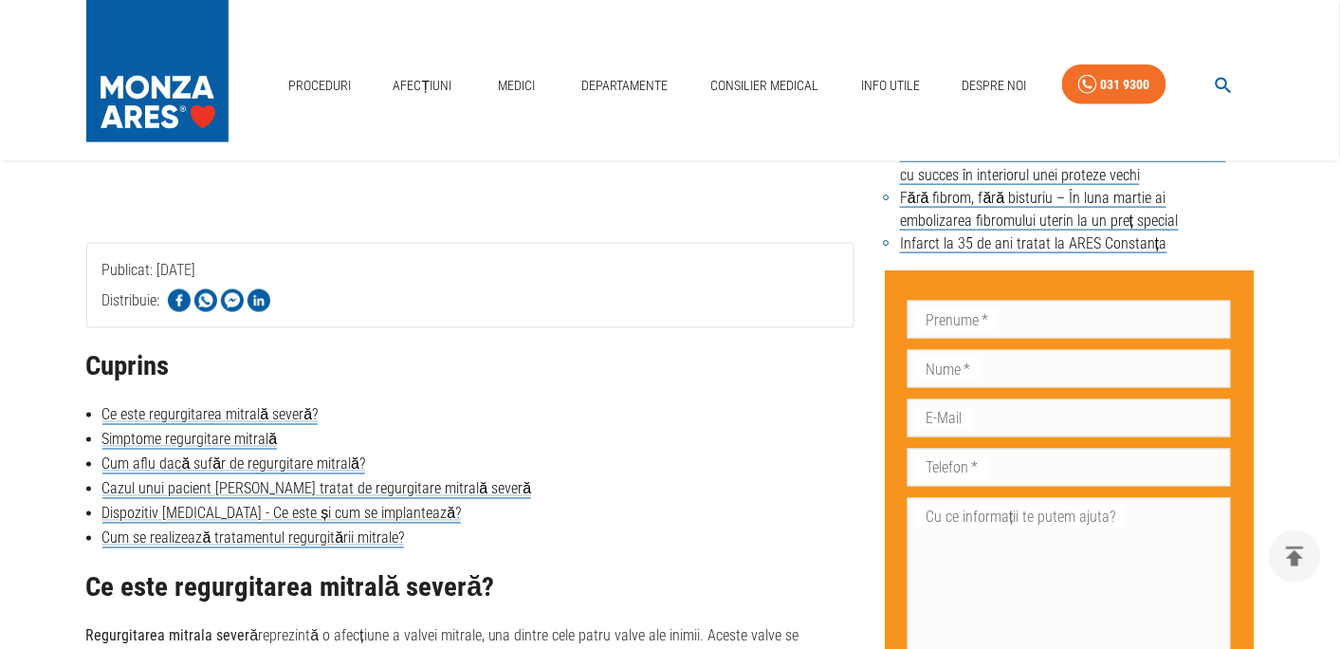
scroll to position [599, 0]
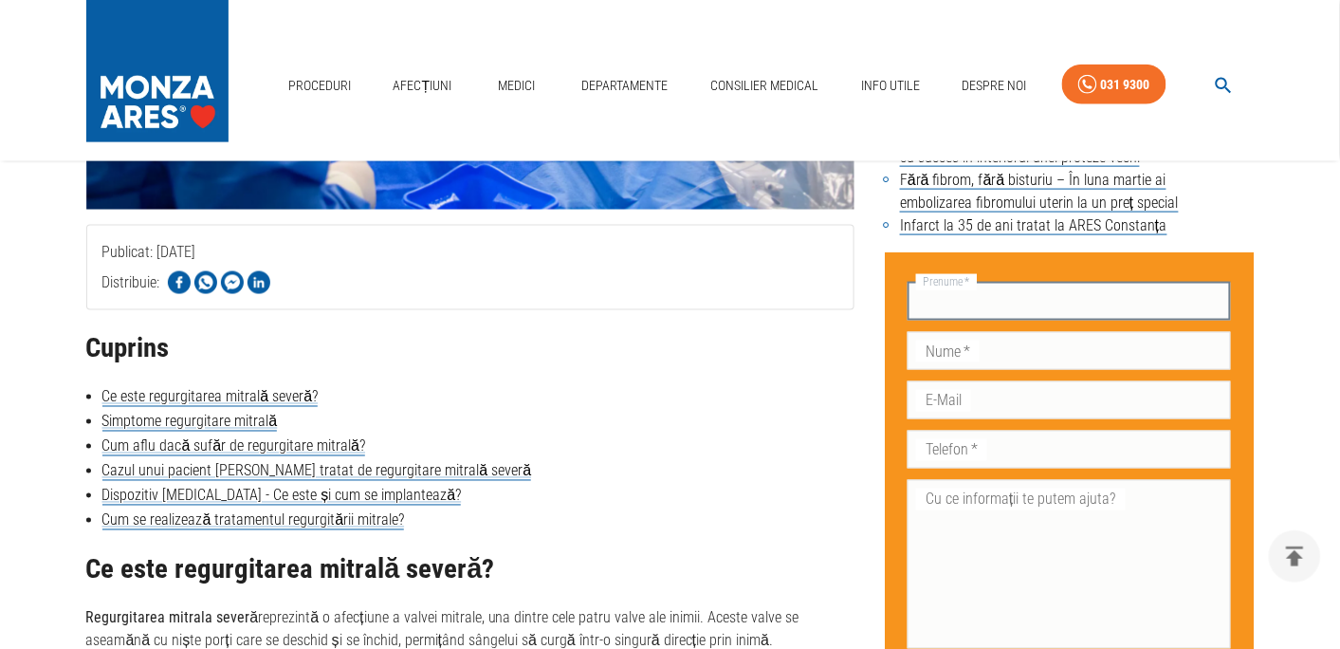
click at [1051, 283] on input "Prenume   *" at bounding box center [1069, 302] width 323 height 38
type input "Ratiu"
type input "Lavinia"
type input "dora_ratiu@yahoo.com"
type input "0748025132"
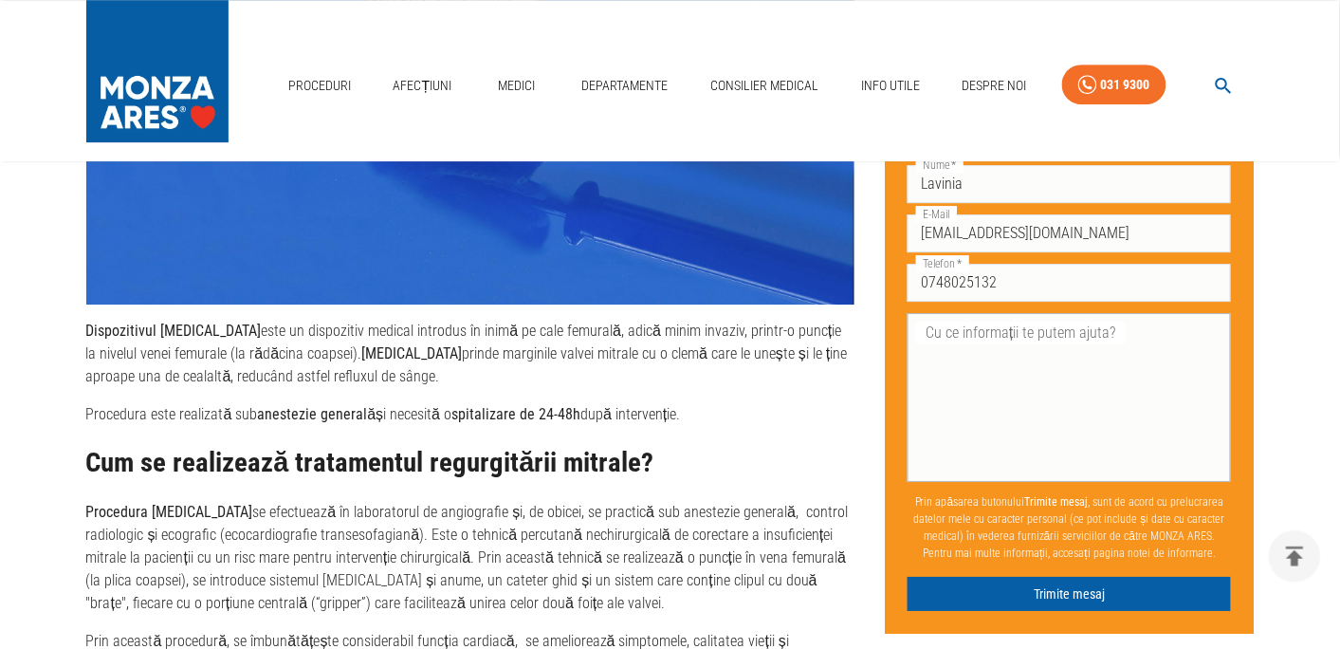
scroll to position [3495, 0]
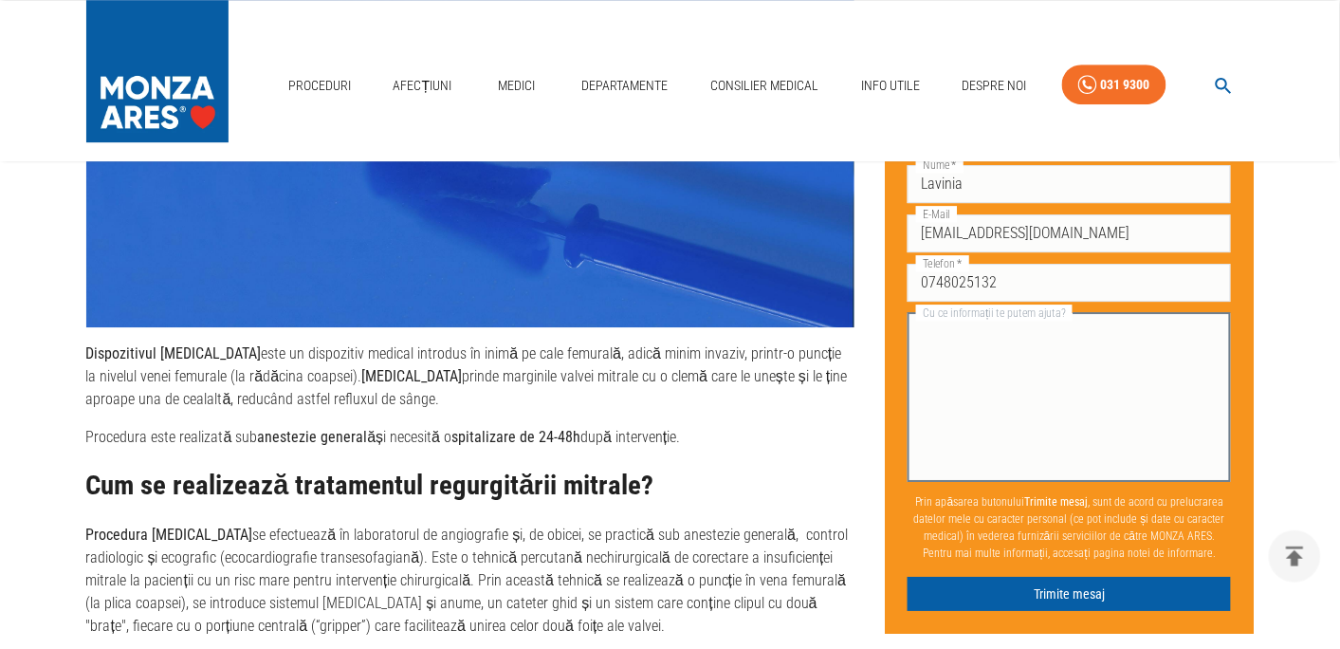
click at [1020, 365] on textarea "Cu ce informații te putem ajuta?" at bounding box center [1069, 398] width 297 height 153
type textarea "Care este pretul unei intreventii MITRACLIP? Multumesc"
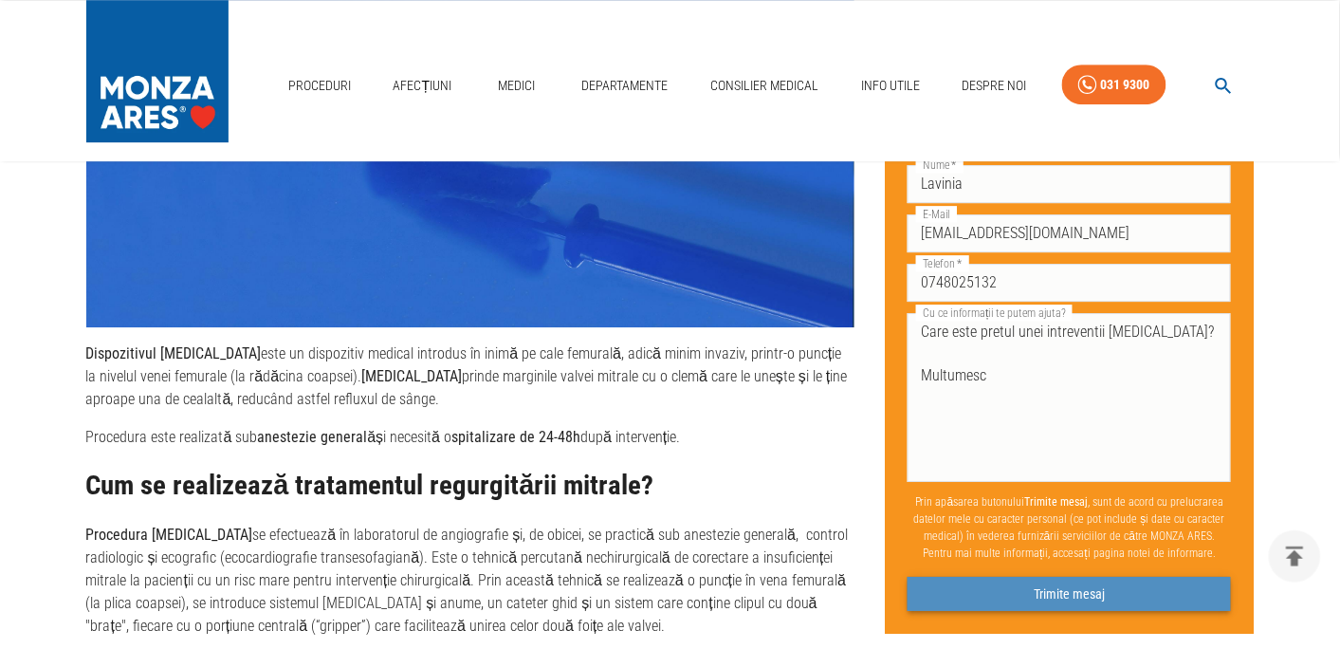
click at [984, 593] on button "Trimite mesaj" at bounding box center [1069, 594] width 323 height 35
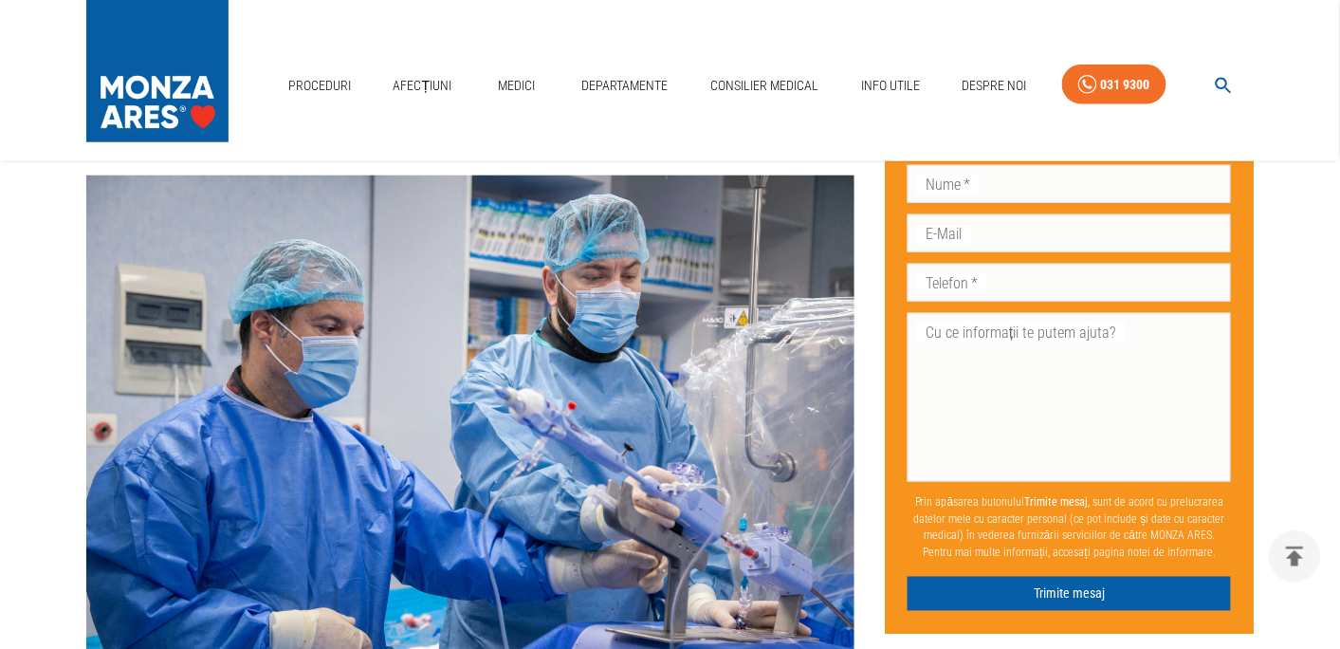
scroll to position [2406, 0]
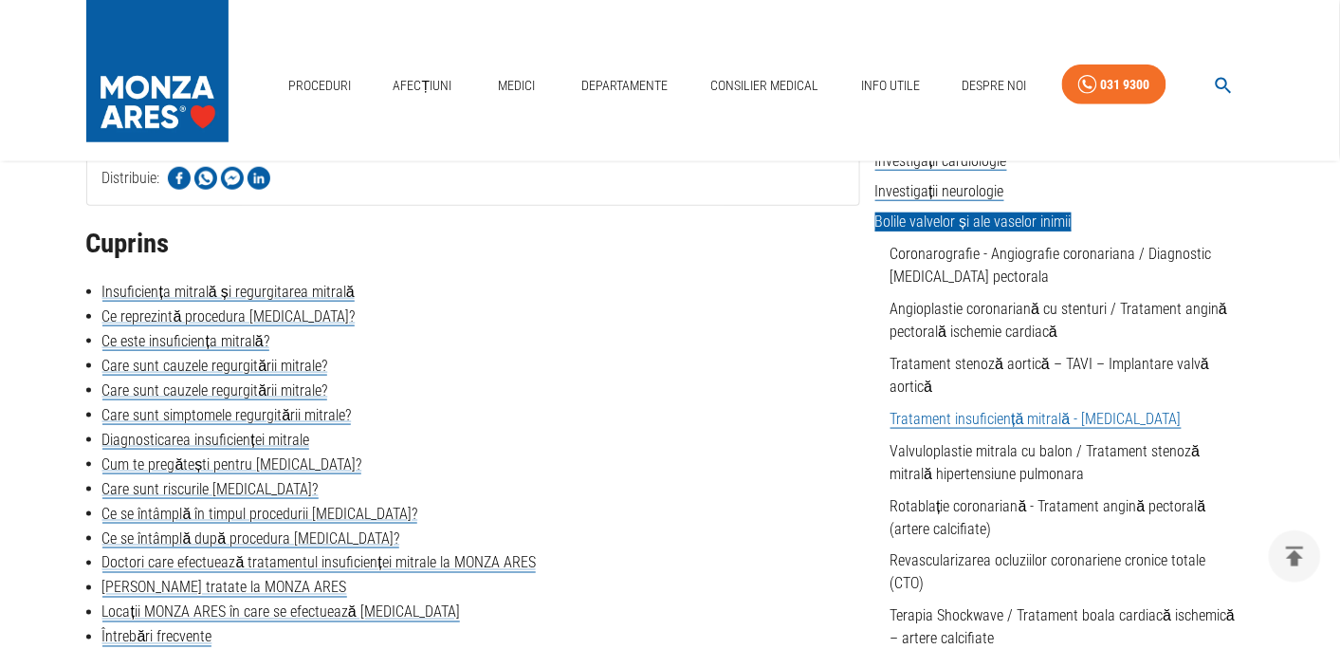
scroll to position [499, 0]
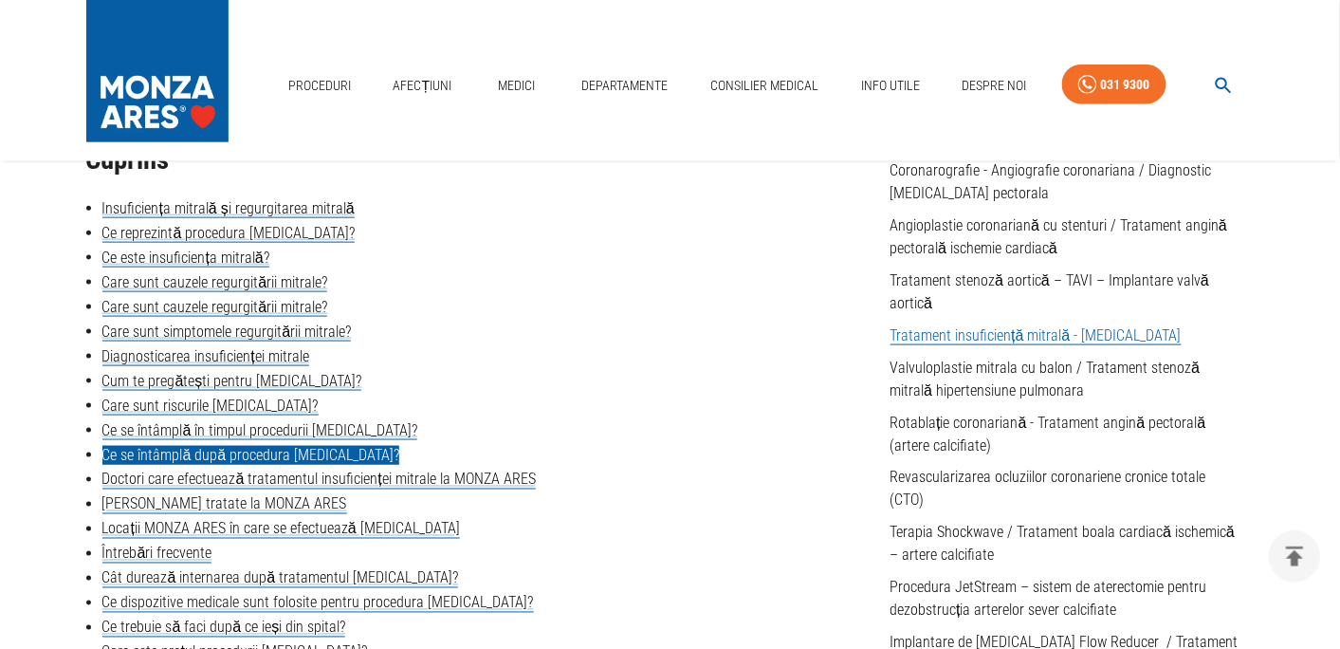
click at [276, 455] on link "Ce se întâmplă după procedura [MEDICAL_DATA]?" at bounding box center [251, 455] width 298 height 19
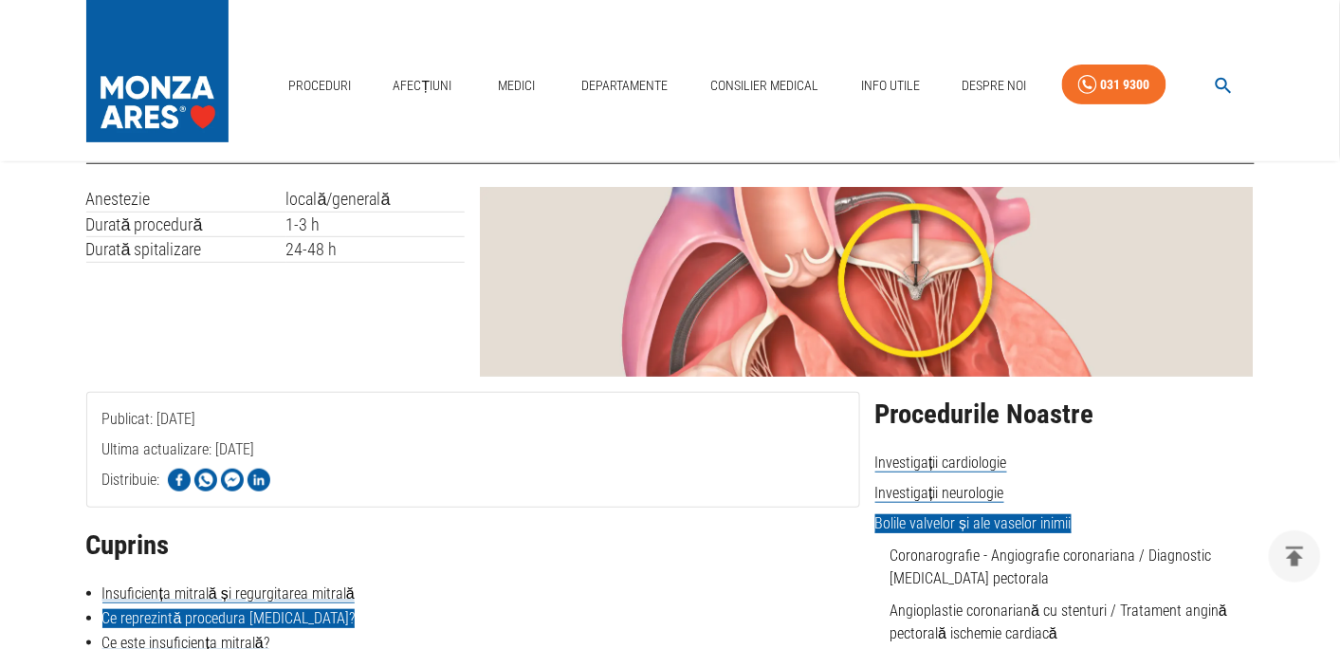
scroll to position [399, 0]
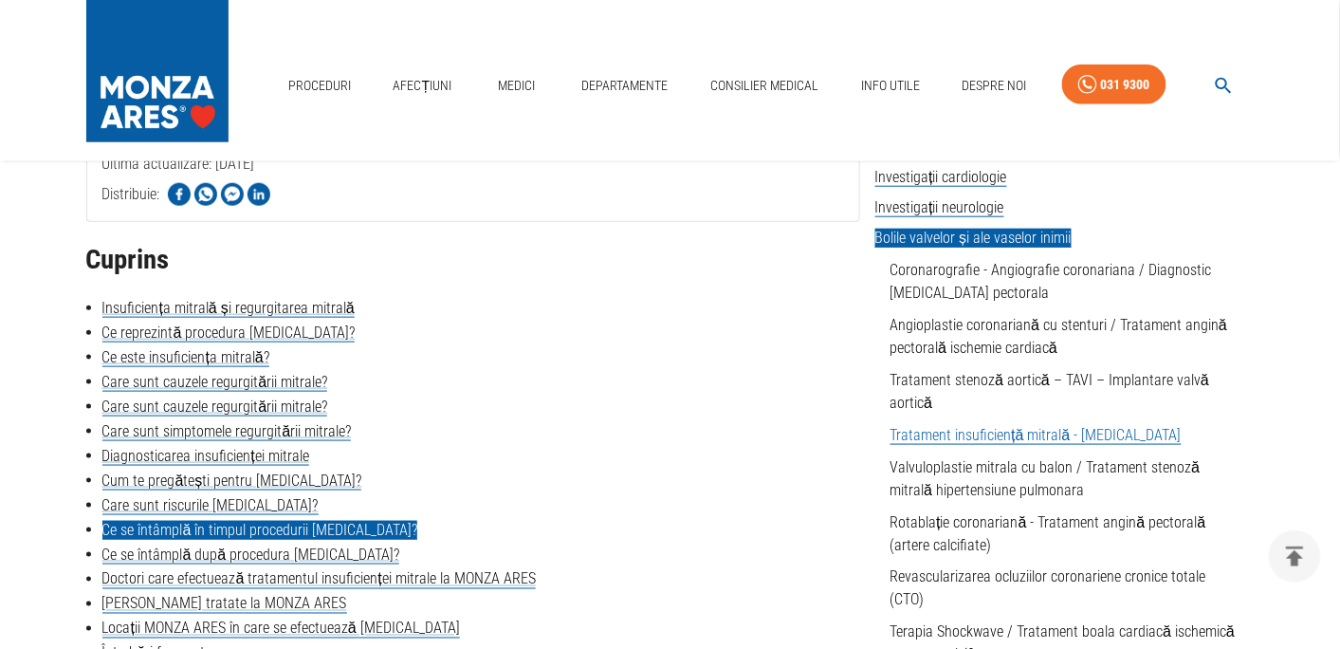
click at [221, 527] on link "Ce se întâmplă în timpul procedurii [MEDICAL_DATA]?" at bounding box center [260, 530] width 316 height 19
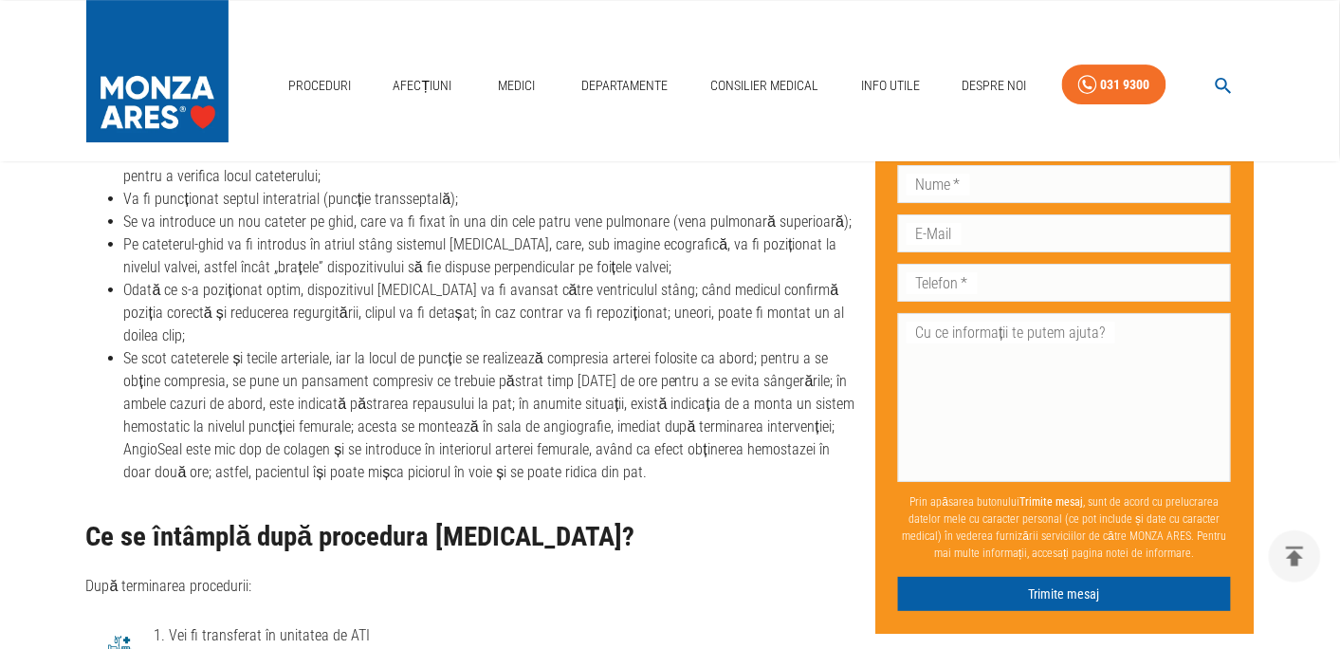
scroll to position [5670, 0]
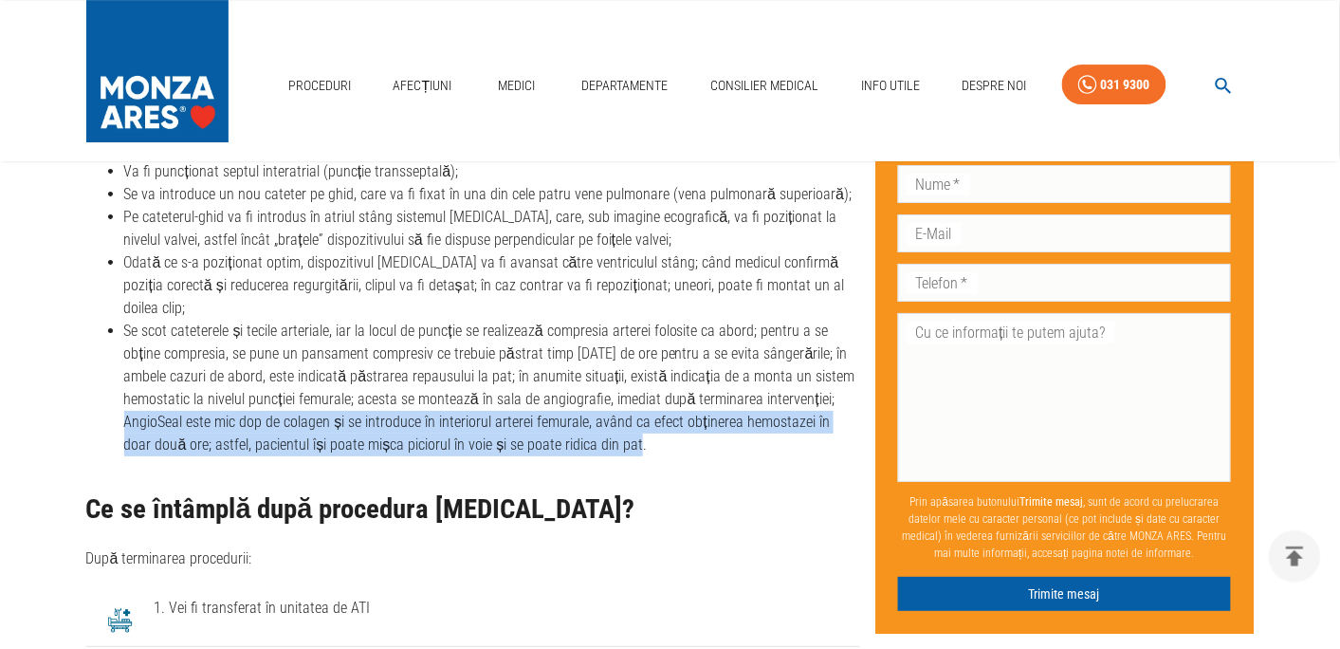
drag, startPoint x: 124, startPoint y: 481, endPoint x: 619, endPoint y: 512, distance: 496.2
click at [619, 456] on li "Se scot cateterele și tecile arteriale, iar la locul de puncție se realizează c…" at bounding box center [492, 388] width 736 height 137
copy li "AngioSeal este mic dop de colagen și se introduce în interiorul arterei femural…"
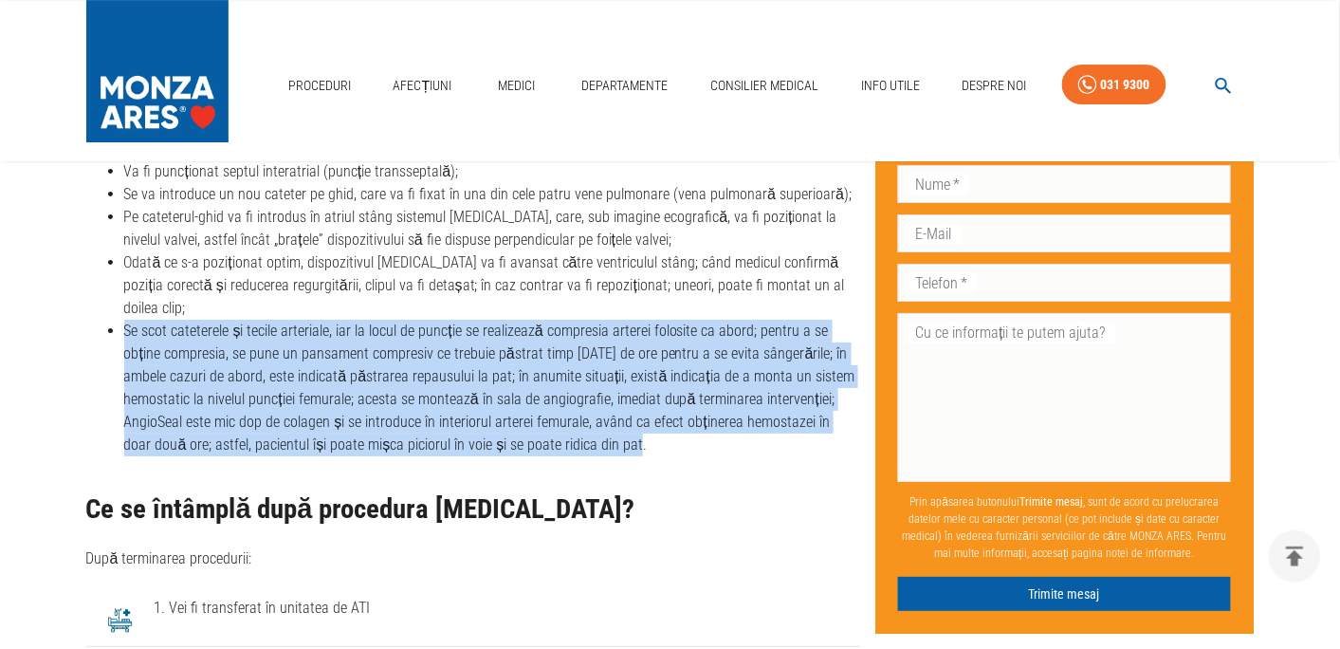
drag, startPoint x: 126, startPoint y: 388, endPoint x: 628, endPoint y: 509, distance: 516.3
click at [628, 456] on li "Se scot cateterele și tecile arteriale, iar la locul de puncție se realizează c…" at bounding box center [492, 388] width 736 height 137
copy li "Se scot cateterele și tecile arteriale, iar la locul de puncție se realizează c…"
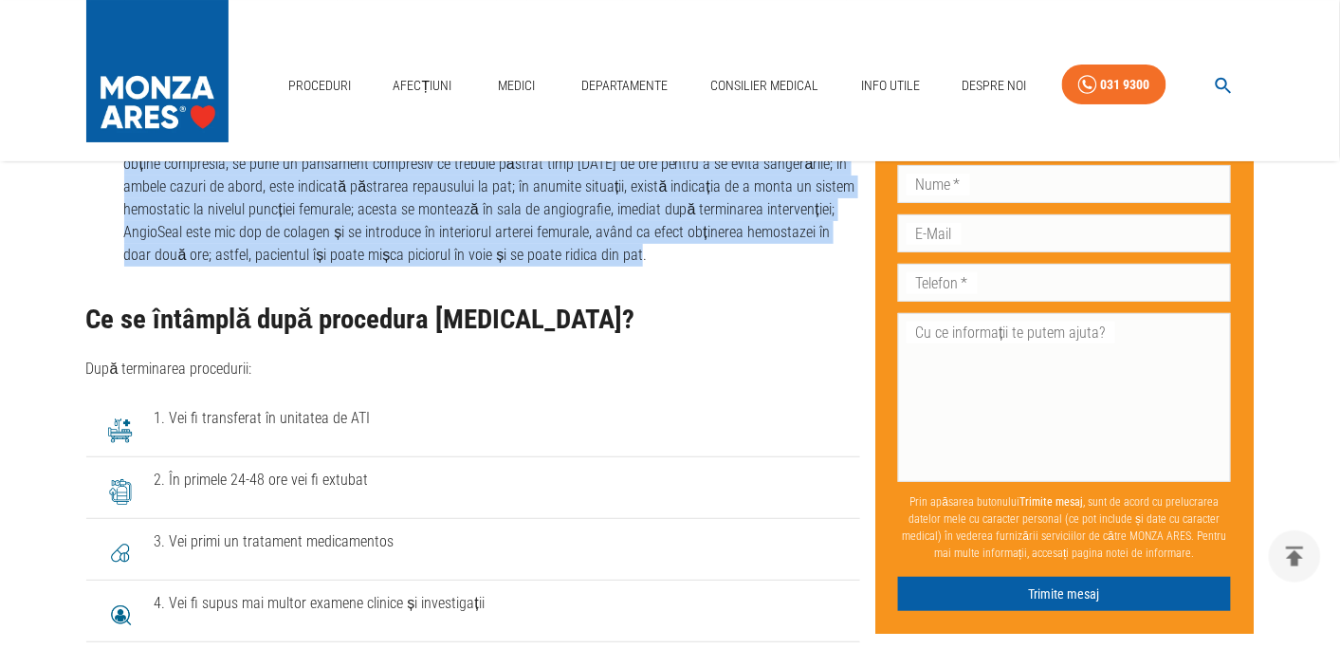
scroll to position [5870, 0]
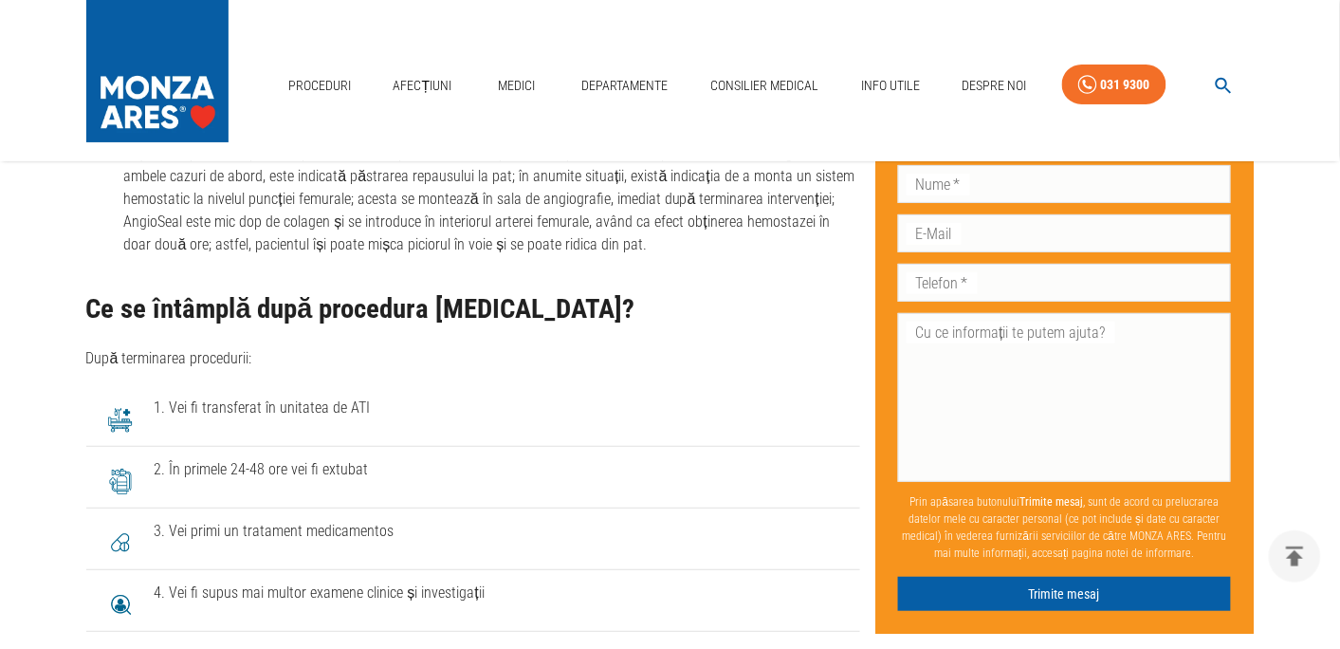
click at [776, 370] on div "Ce se întâmplă după procedura [MEDICAL_DATA]? După terminarea procedurii:" at bounding box center [473, 332] width 774 height 76
